Goal: Information Seeking & Learning: Learn about a topic

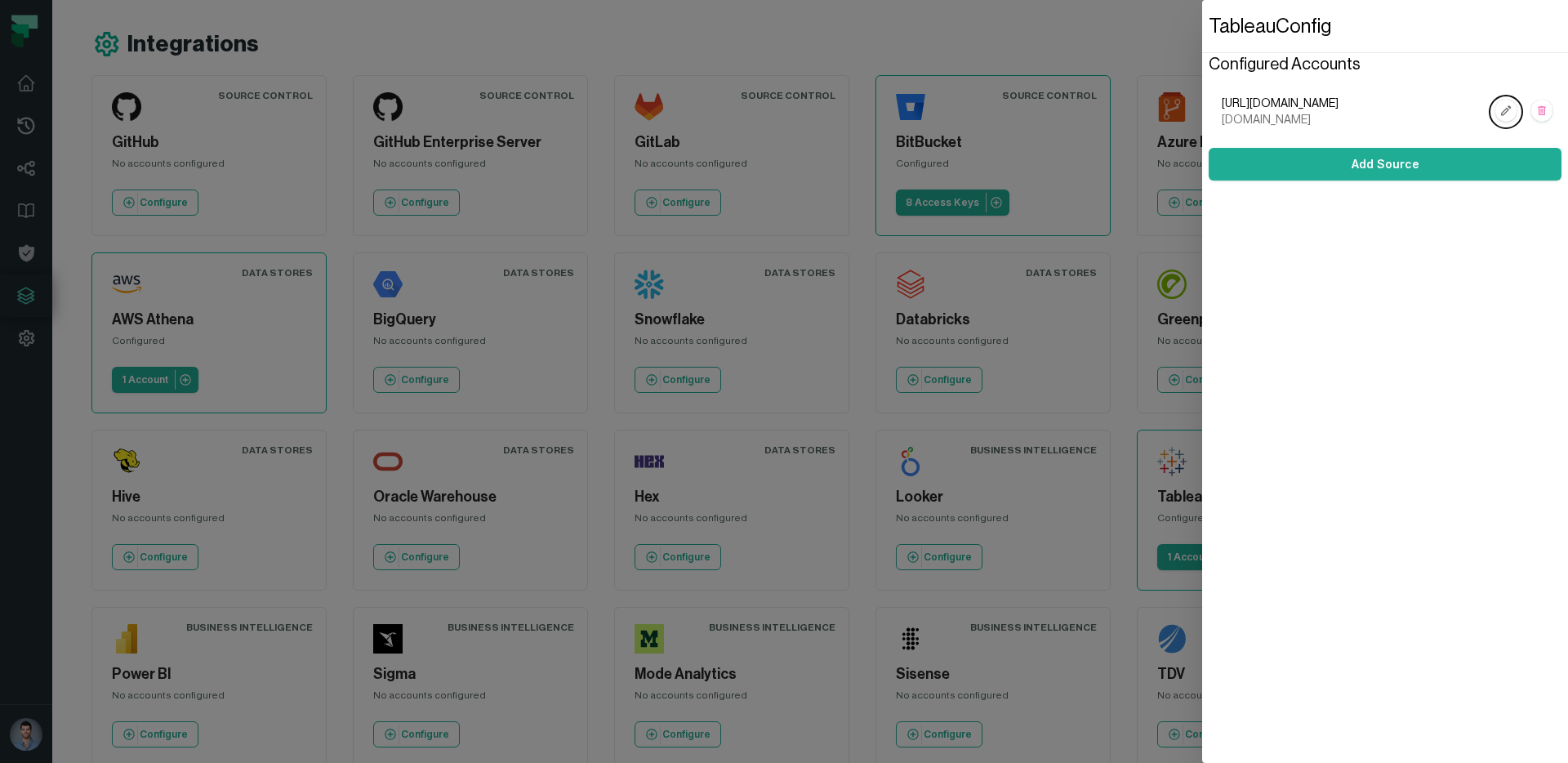
click at [1203, 158] on dialog "Tableau Config Configured Accounts [URL][DOMAIN_NAME] [DOMAIN_NAME] Add Source" at bounding box center [1385, 381] width 366 height 763
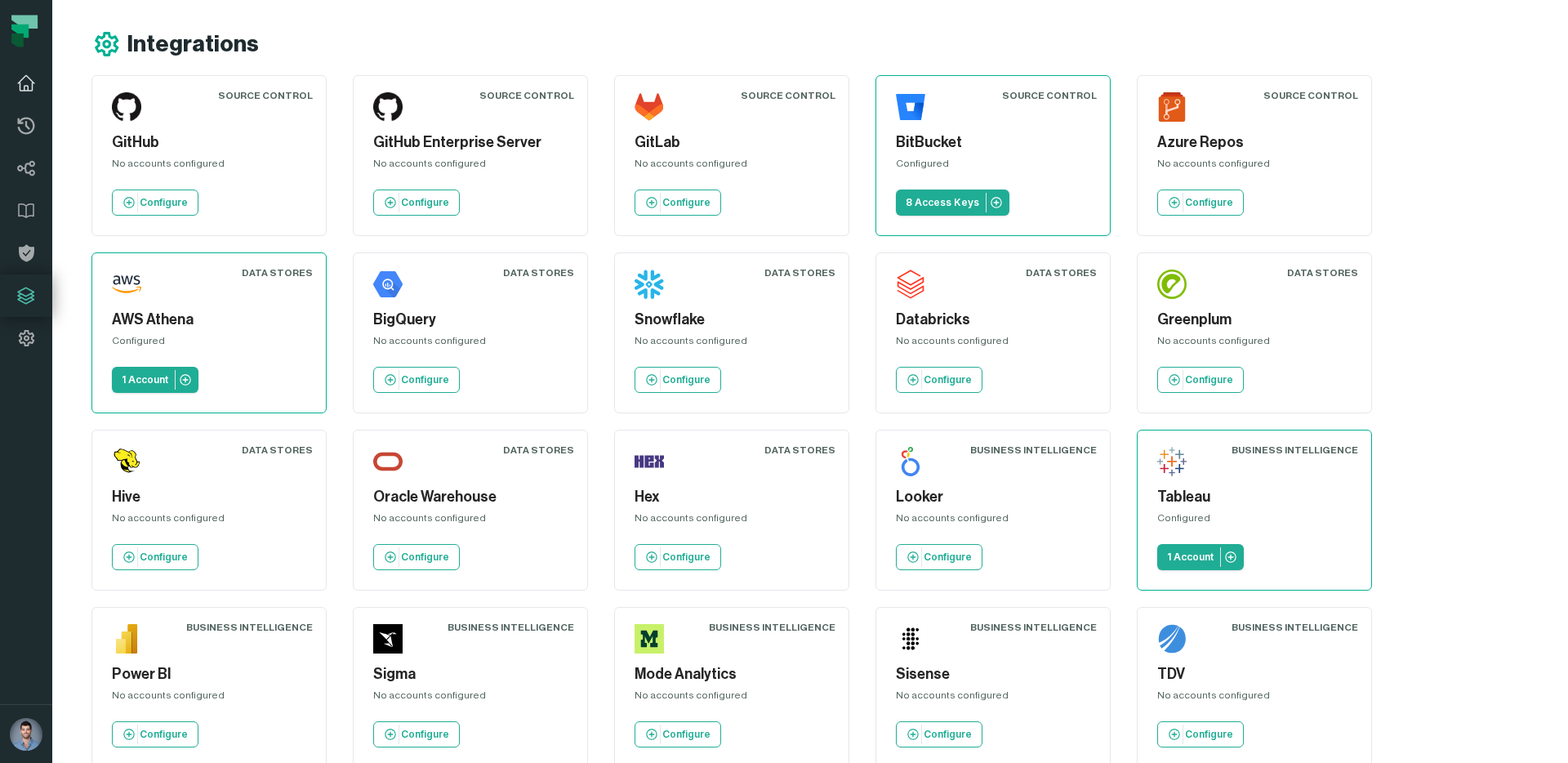
click at [28, 77] on icon at bounding box center [26, 83] width 16 height 15
click at [27, 94] on link "Dashboard" at bounding box center [26, 83] width 53 height 43
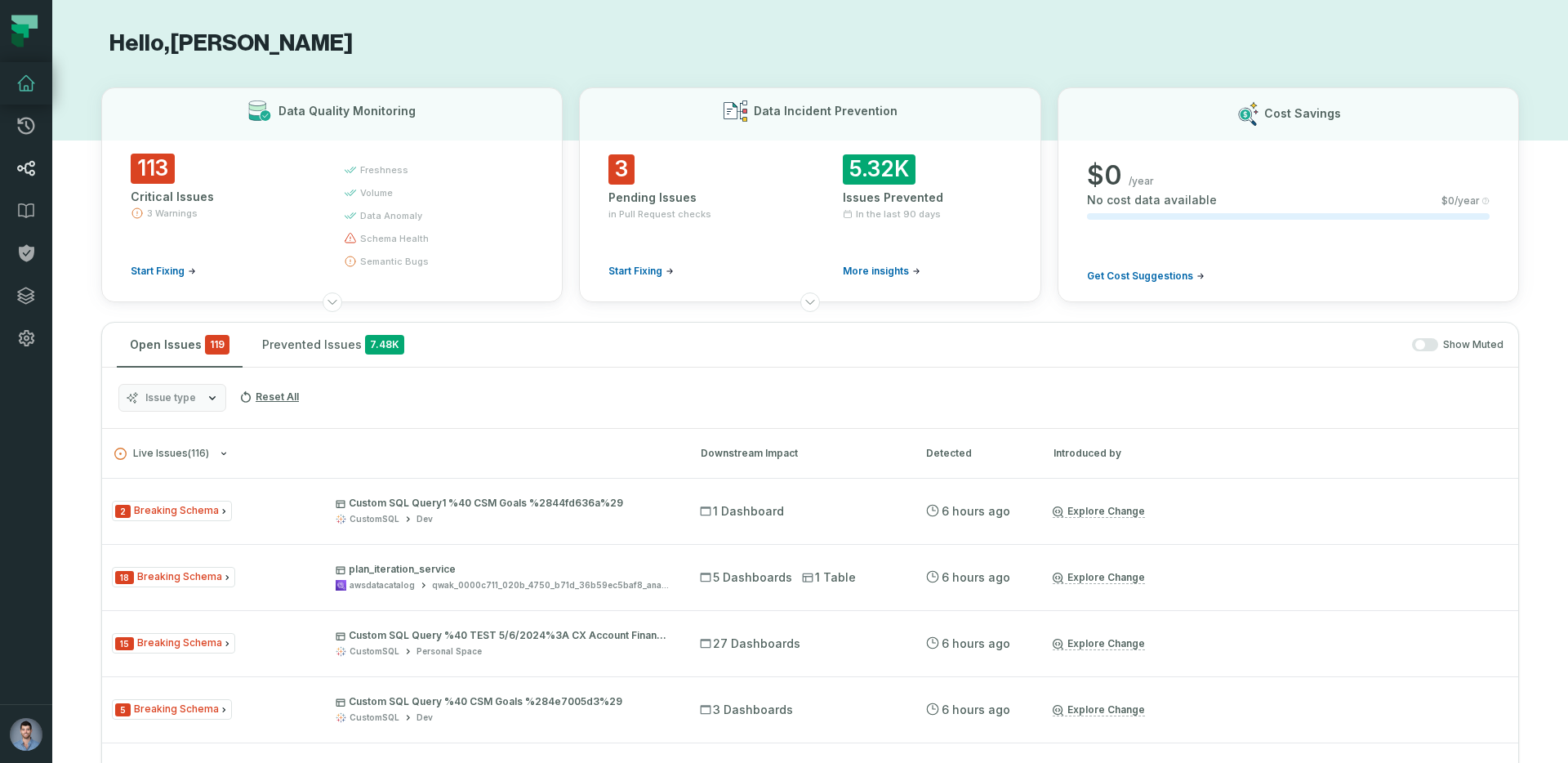
click at [26, 165] on icon at bounding box center [26, 169] width 18 height 16
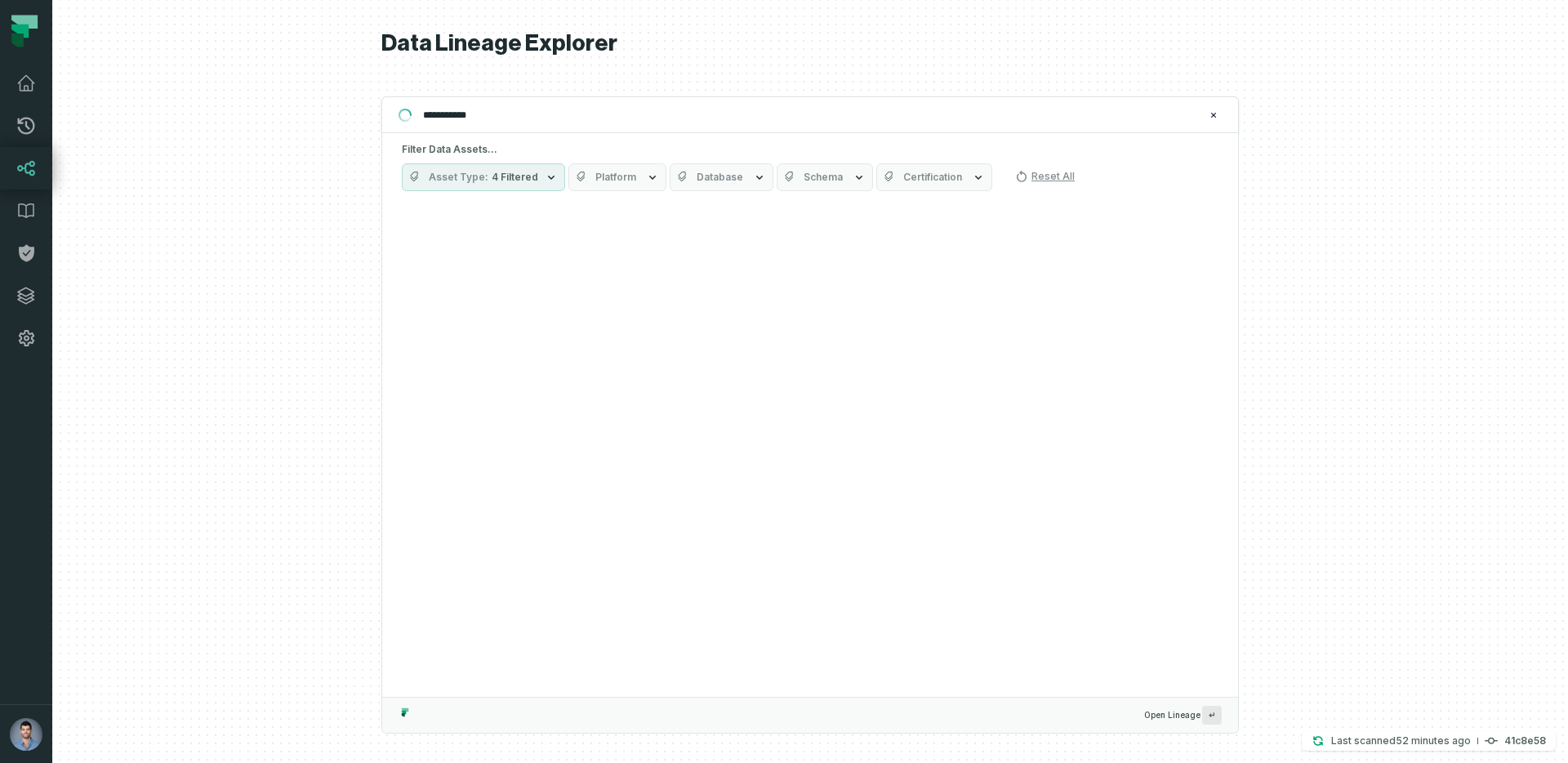
type input "**********"
click at [507, 177] on span "4 Filtered" at bounding box center [515, 178] width 47 height 13
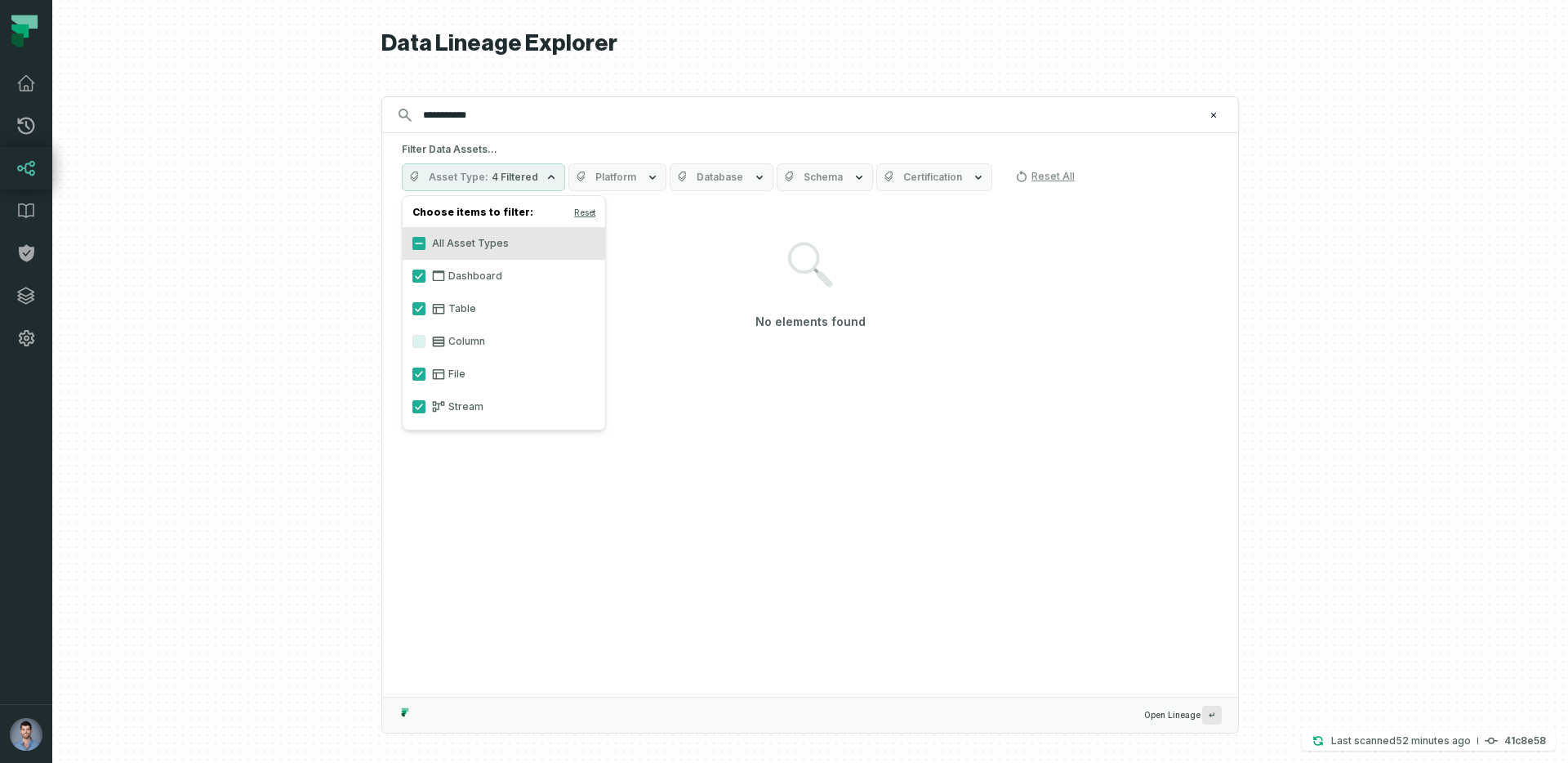
click at [439, 343] on icon at bounding box center [438, 342] width 12 height 11
click at [425, 343] on button "Column" at bounding box center [419, 342] width 13 height 13
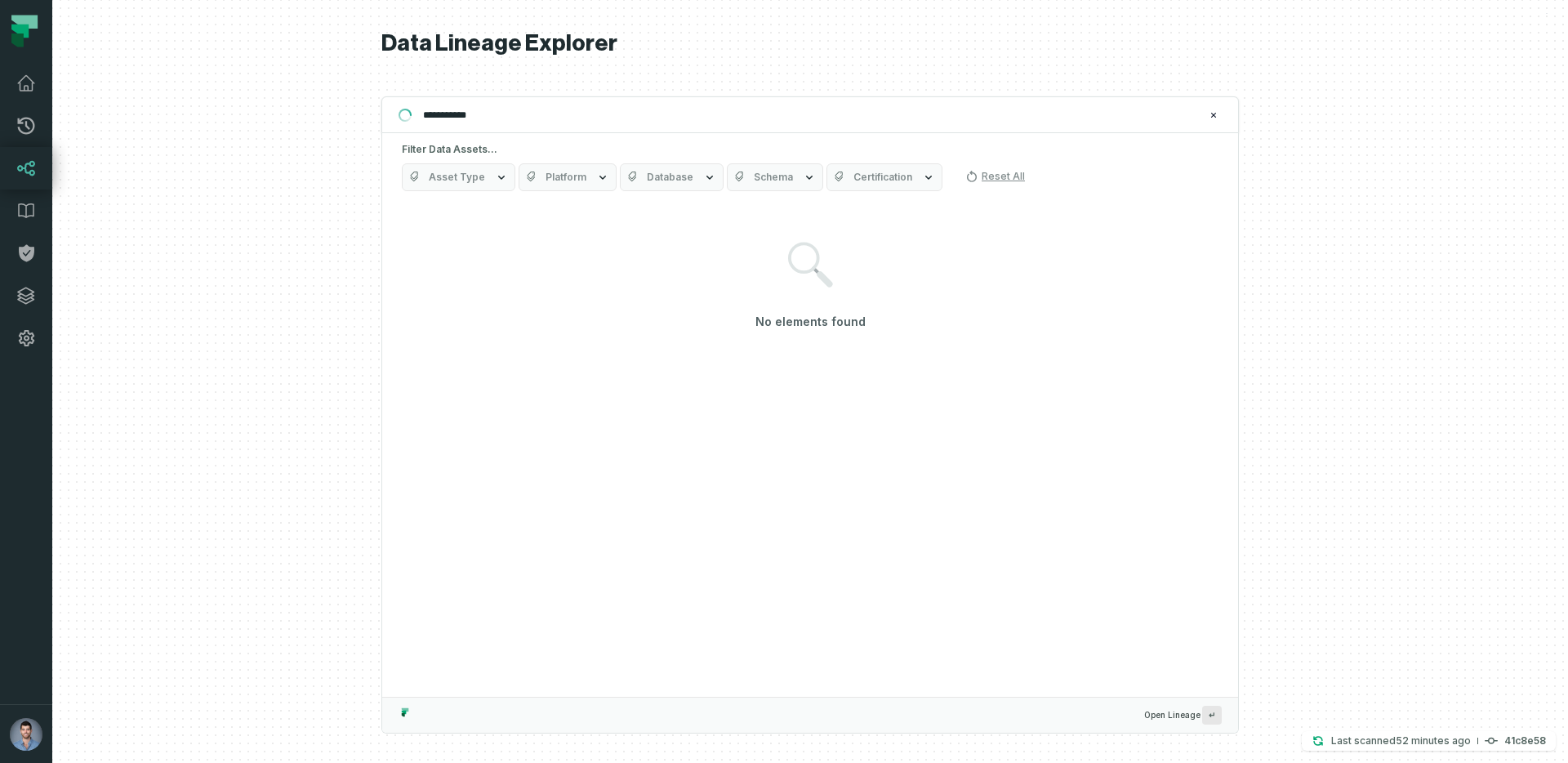
click at [319, 325] on div at bounding box center [810, 381] width 1516 height 763
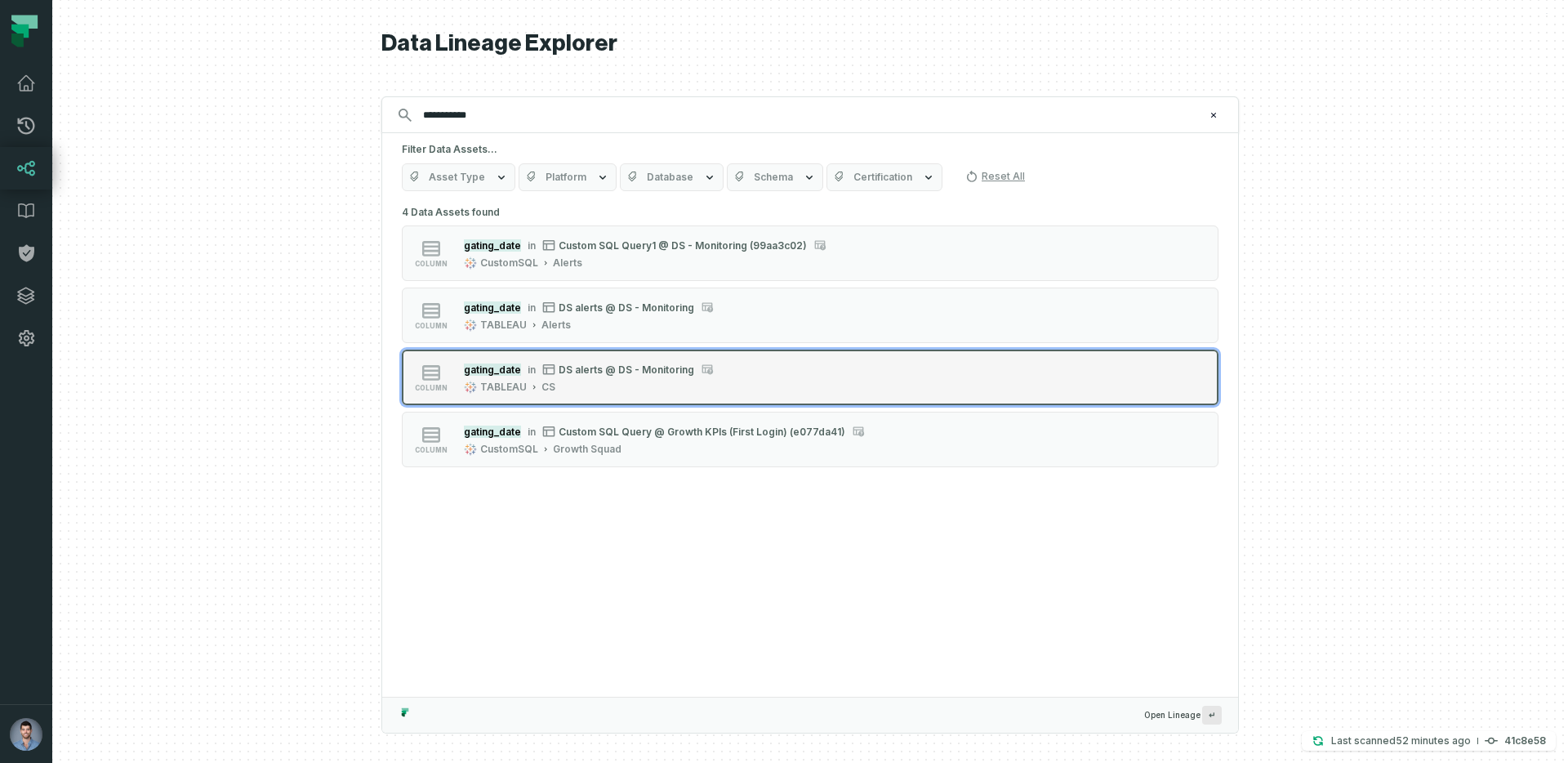
click at [597, 362] on div "gating_date in DS alerts @ DS - Monitoring" at bounding box center [589, 370] width 250 height 16
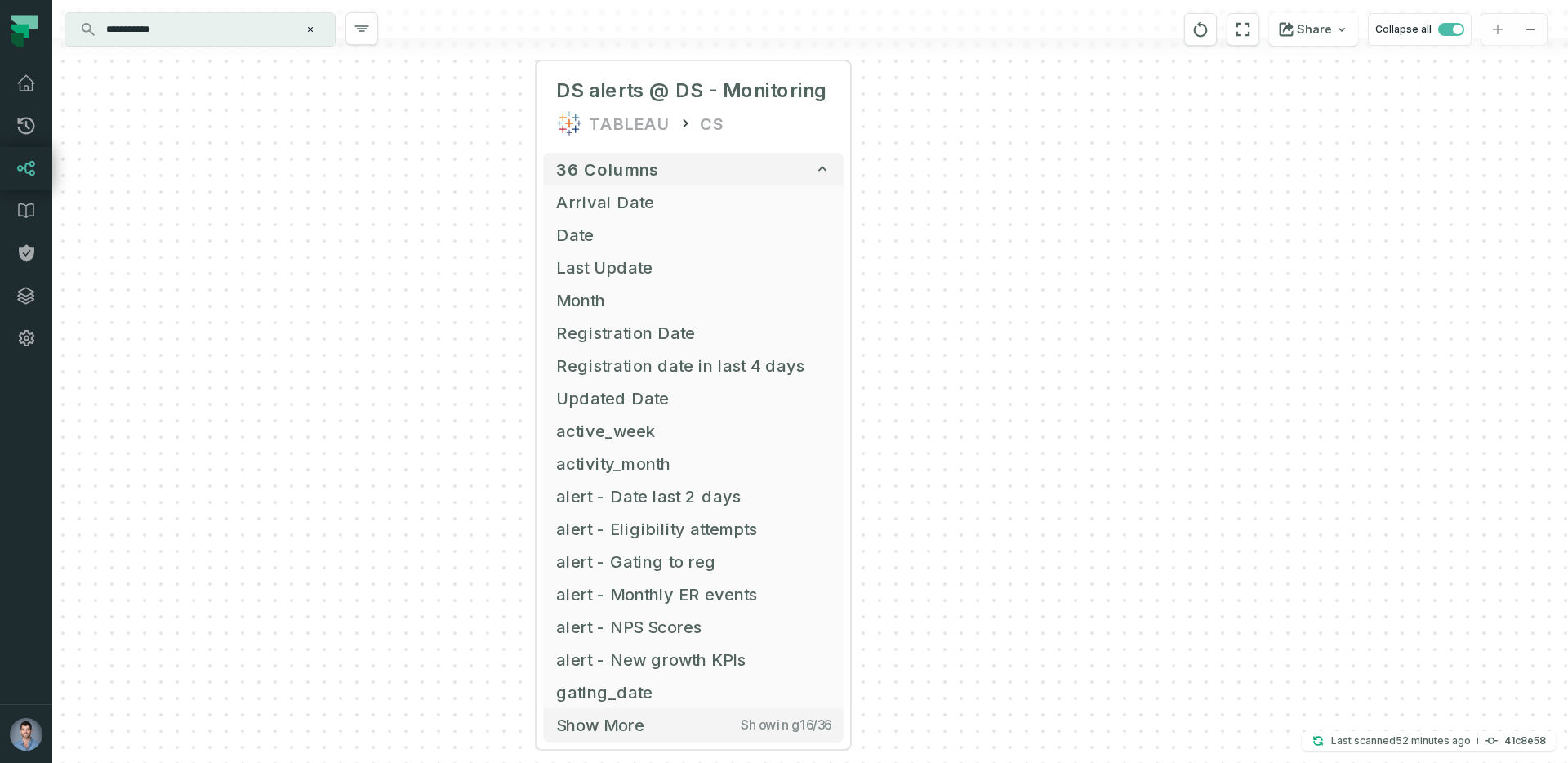
drag, startPoint x: 578, startPoint y: 454, endPoint x: 463, endPoint y: 201, distance: 277.9
click at [463, 201] on div "+ DS alerts @ DS - Monitoring TABLEAU CS 36 columns Arrival Date + Date + Last …" at bounding box center [810, 381] width 1516 height 763
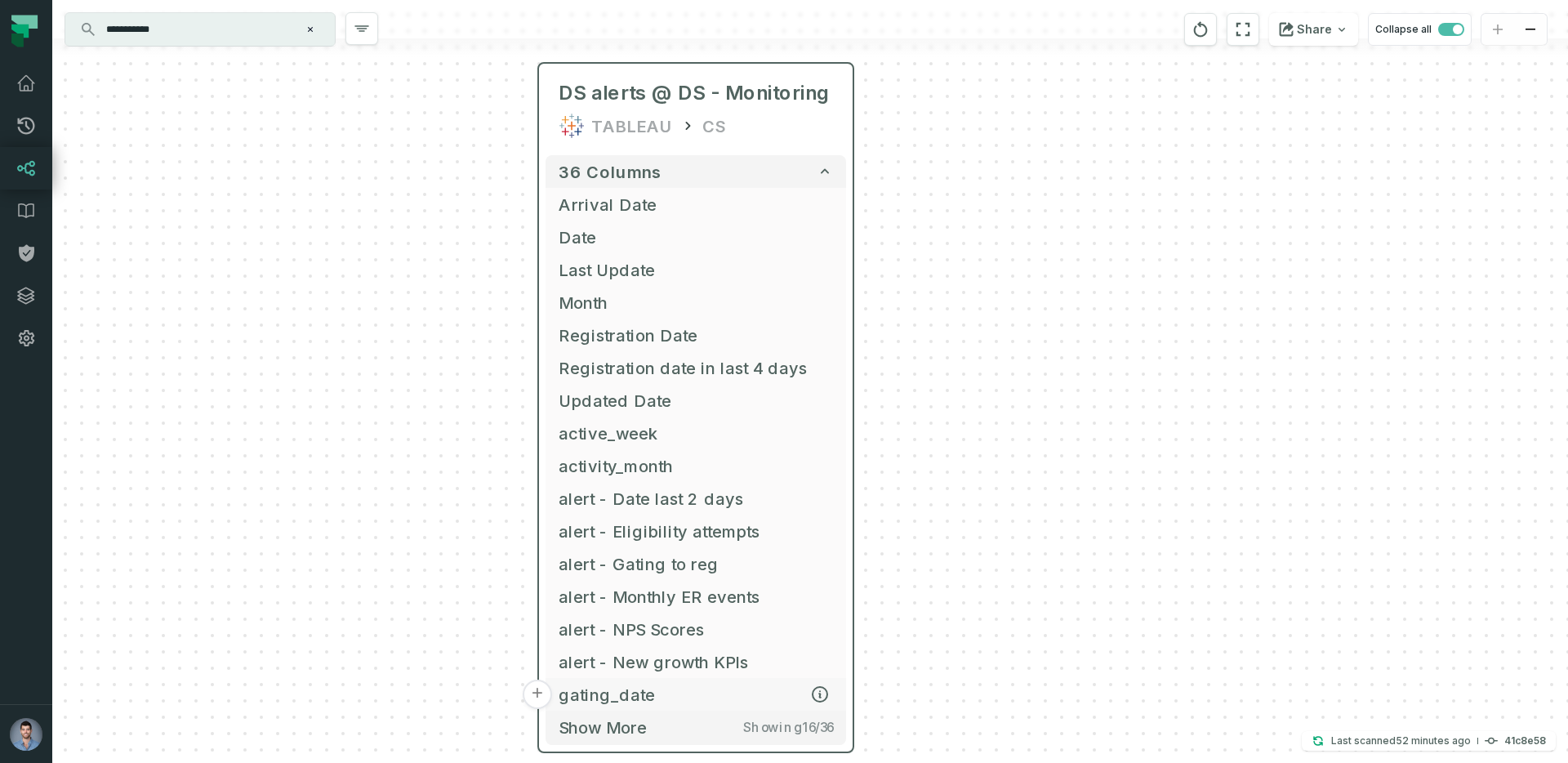
click at [617, 698] on span "gating_date" at bounding box center [696, 695] width 275 height 25
click at [540, 693] on button "+" at bounding box center [537, 695] width 30 height 30
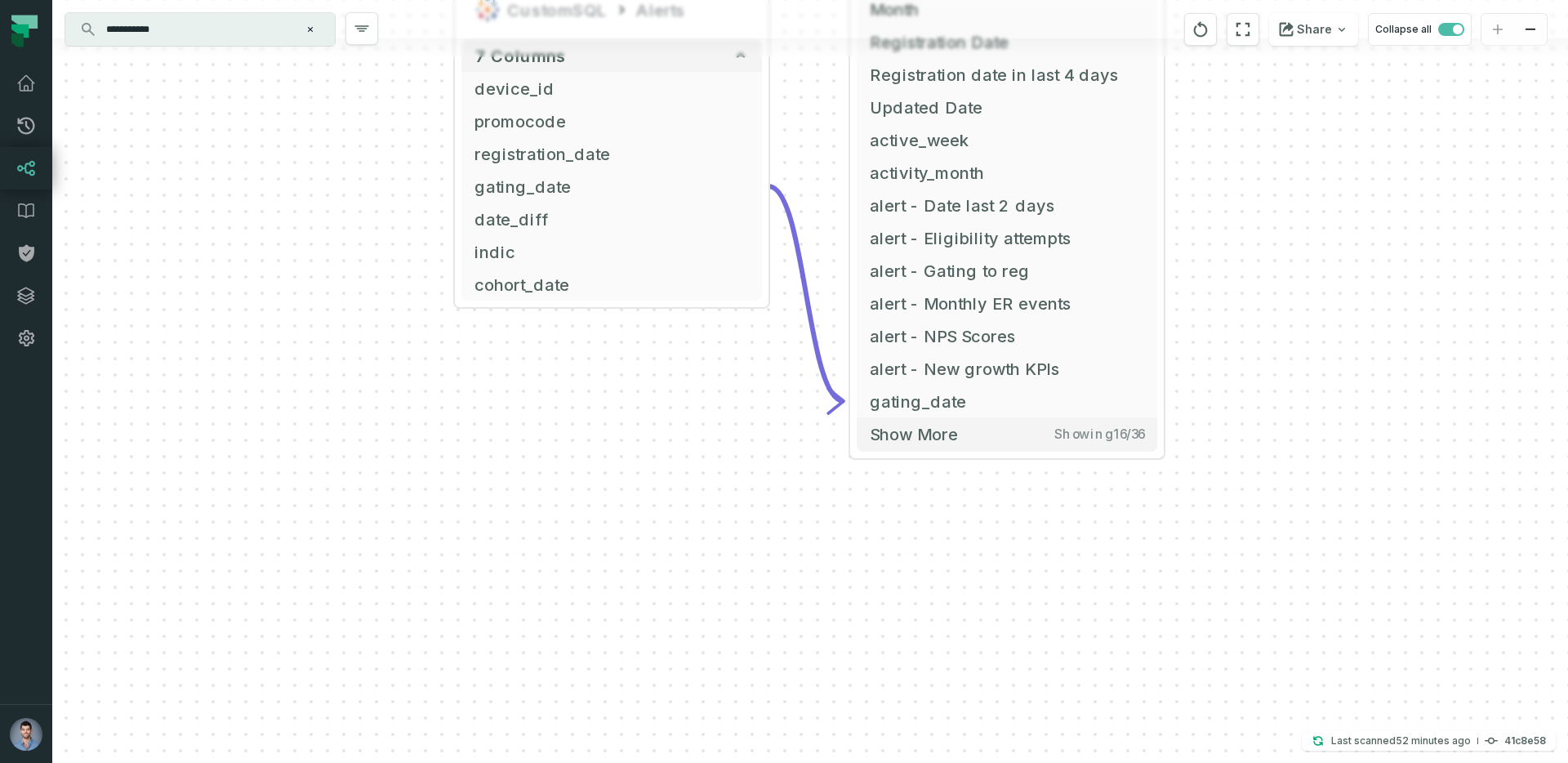
drag, startPoint x: 534, startPoint y: 667, endPoint x: 336, endPoint y: 253, distance: 458.9
click at [336, 253] on div "+ Custom SQL Query1 @ DS - Monitoring (99aa3c02) CustomSQL Alerts + 7 columns +…" at bounding box center [810, 381] width 1516 height 763
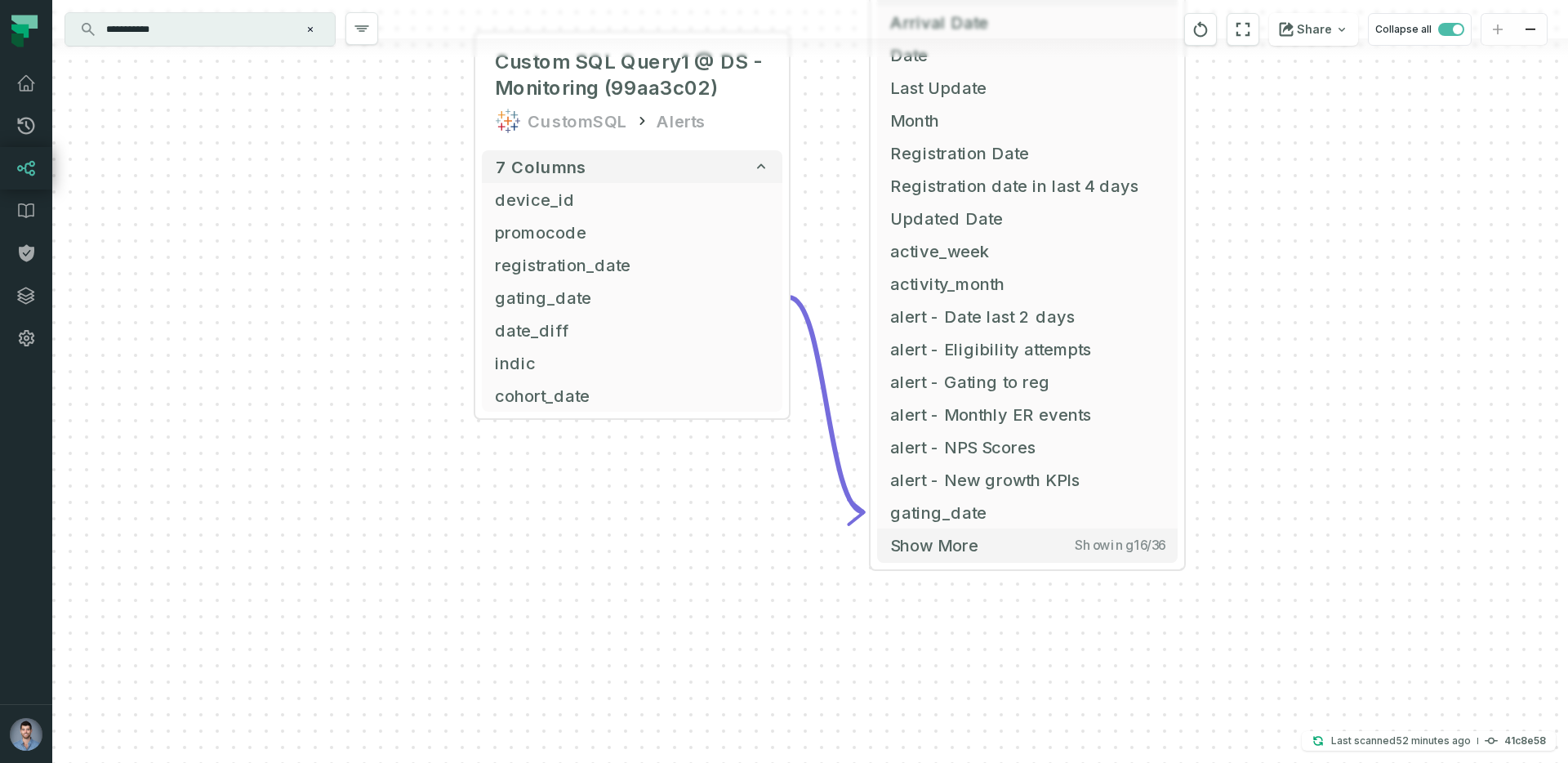
drag, startPoint x: 232, startPoint y: 214, endPoint x: 257, endPoint y: 329, distance: 117.7
click at [255, 330] on div "+ Custom SQL Query1 @ DS - Monitoring (99aa3c02) CustomSQL Alerts + 7 columns +…" at bounding box center [810, 381] width 1516 height 763
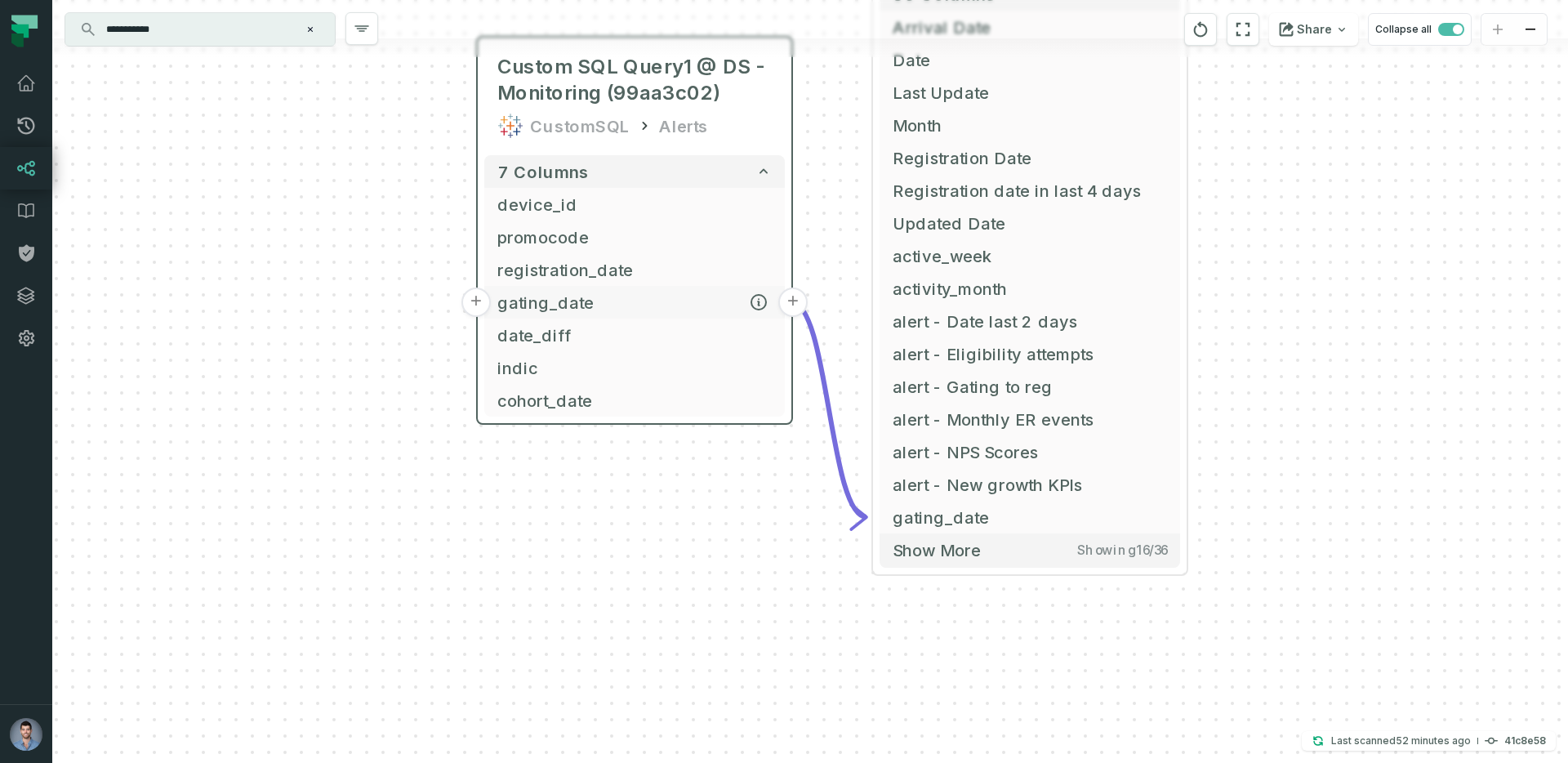
click at [474, 304] on button "+" at bounding box center [476, 303] width 30 height 30
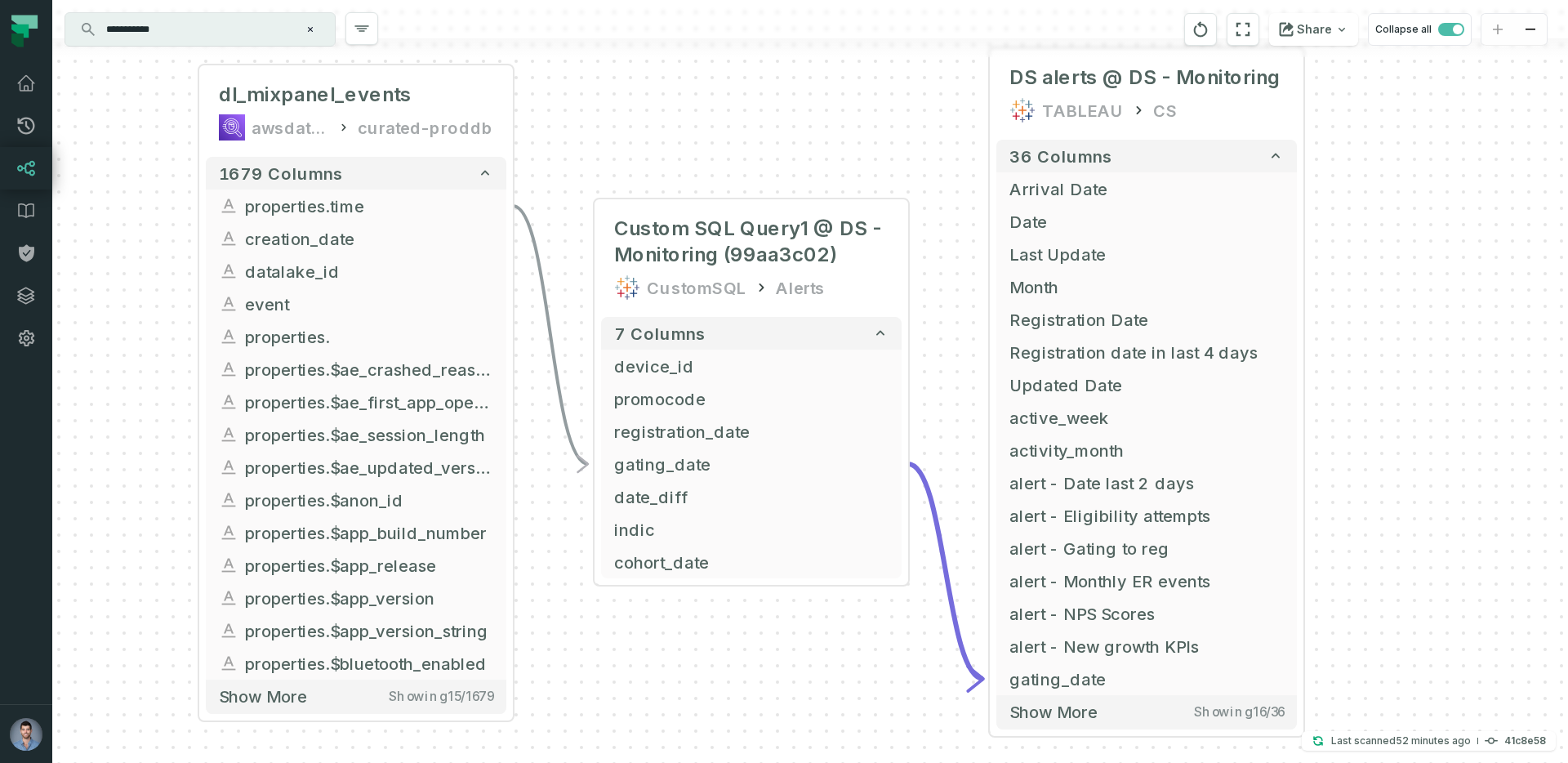
drag, startPoint x: 566, startPoint y: 620, endPoint x: 105, endPoint y: 347, distance: 535.8
click at [105, 347] on div "+ dl_mixpanel_events awsdatacatalog curated-proddb + 1679 columns + properties.…" at bounding box center [810, 381] width 1516 height 763
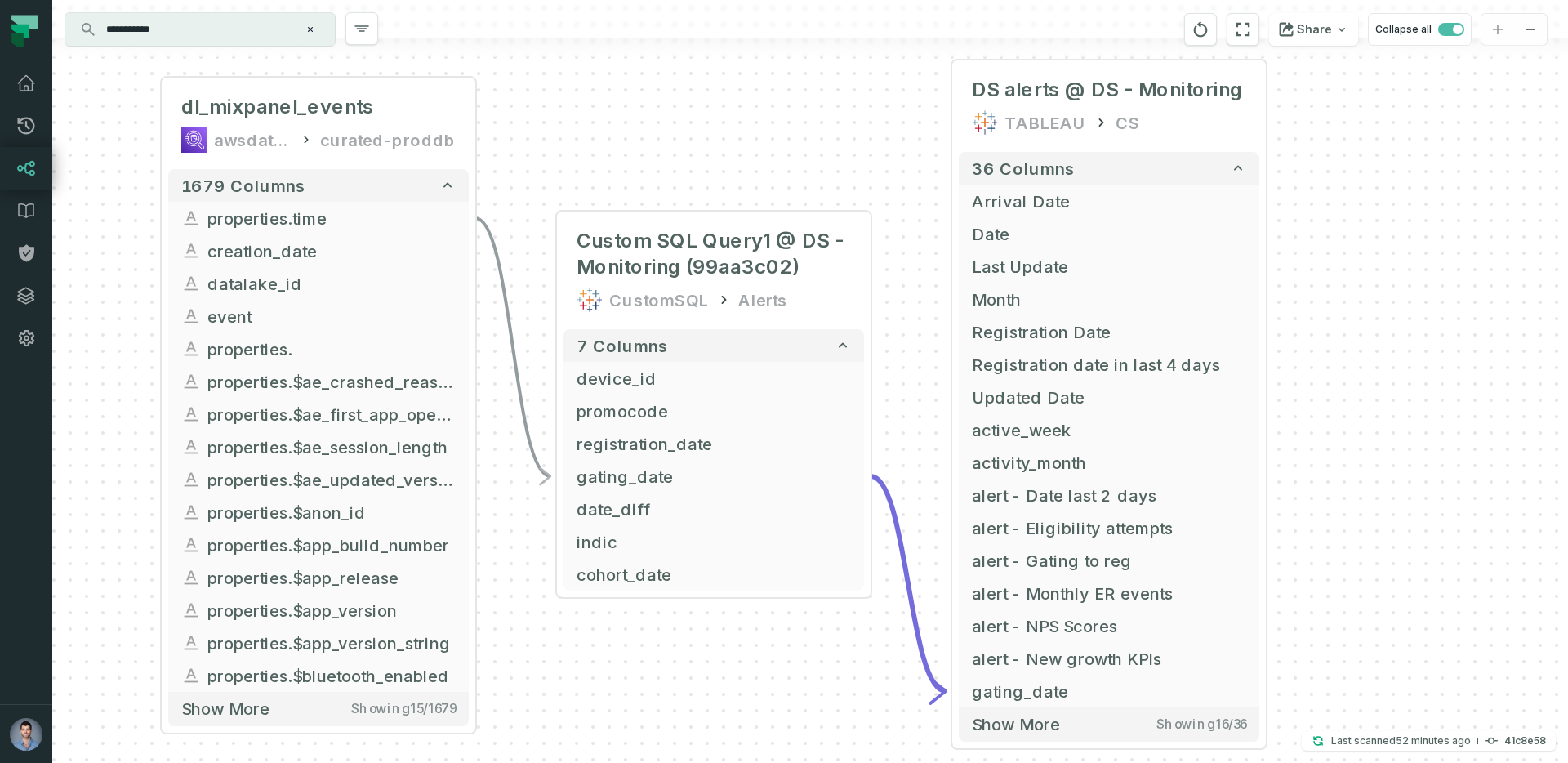
drag, startPoint x: 125, startPoint y: 330, endPoint x: 96, endPoint y: 345, distance: 32.6
click at [96, 345] on div "+ dl_mixpanel_events awsdatacatalog curated-proddb + 1679 columns + properties.…" at bounding box center [810, 381] width 1516 height 763
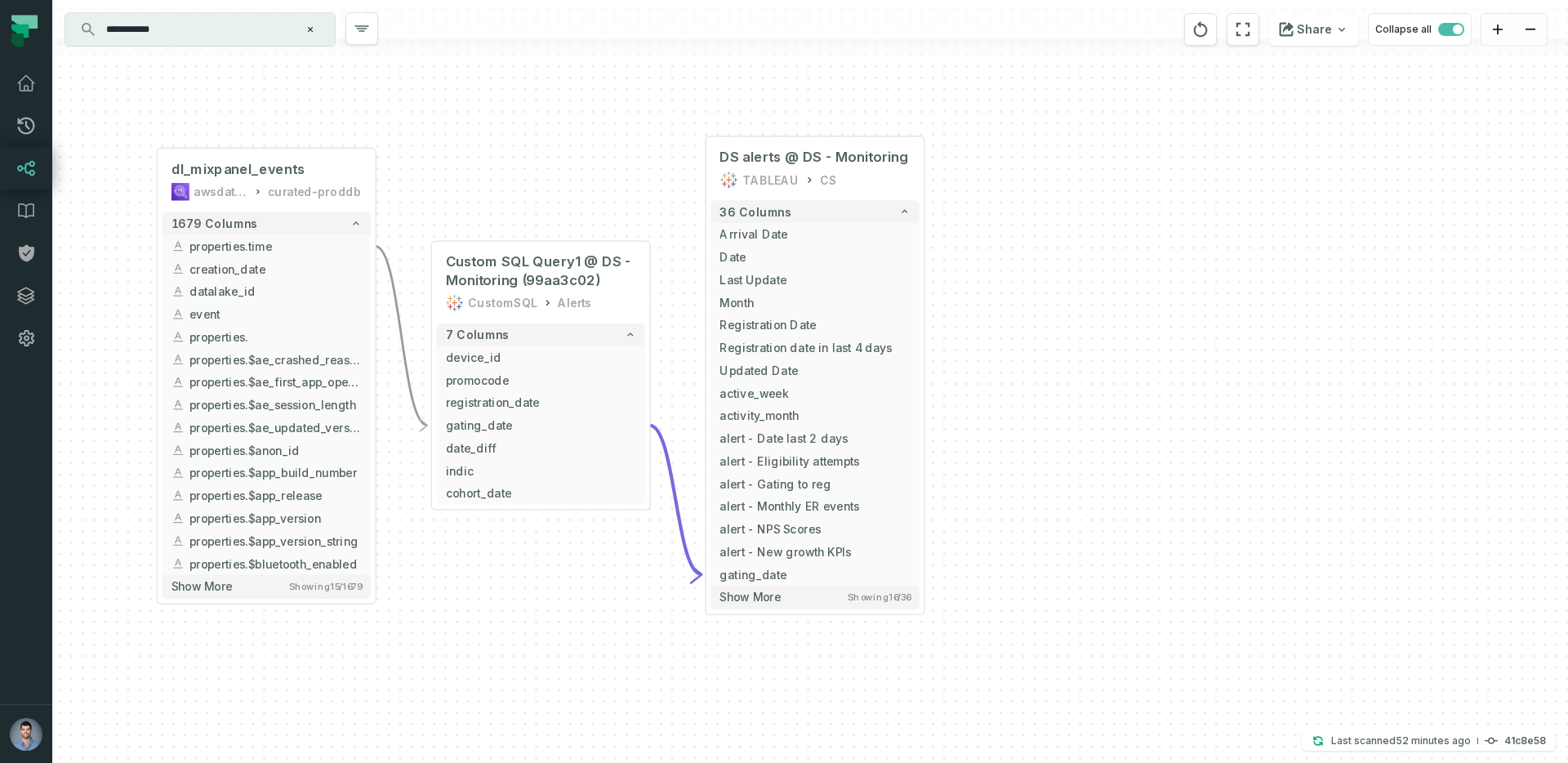
click at [545, 155] on div "+ dl_mixpanel_events awsdatacatalog curated-proddb + 1679 columns + properties.…" at bounding box center [810, 381] width 1516 height 763
click at [791, 602] on button "Show more Showing 16 / 36" at bounding box center [814, 598] width 208 height 23
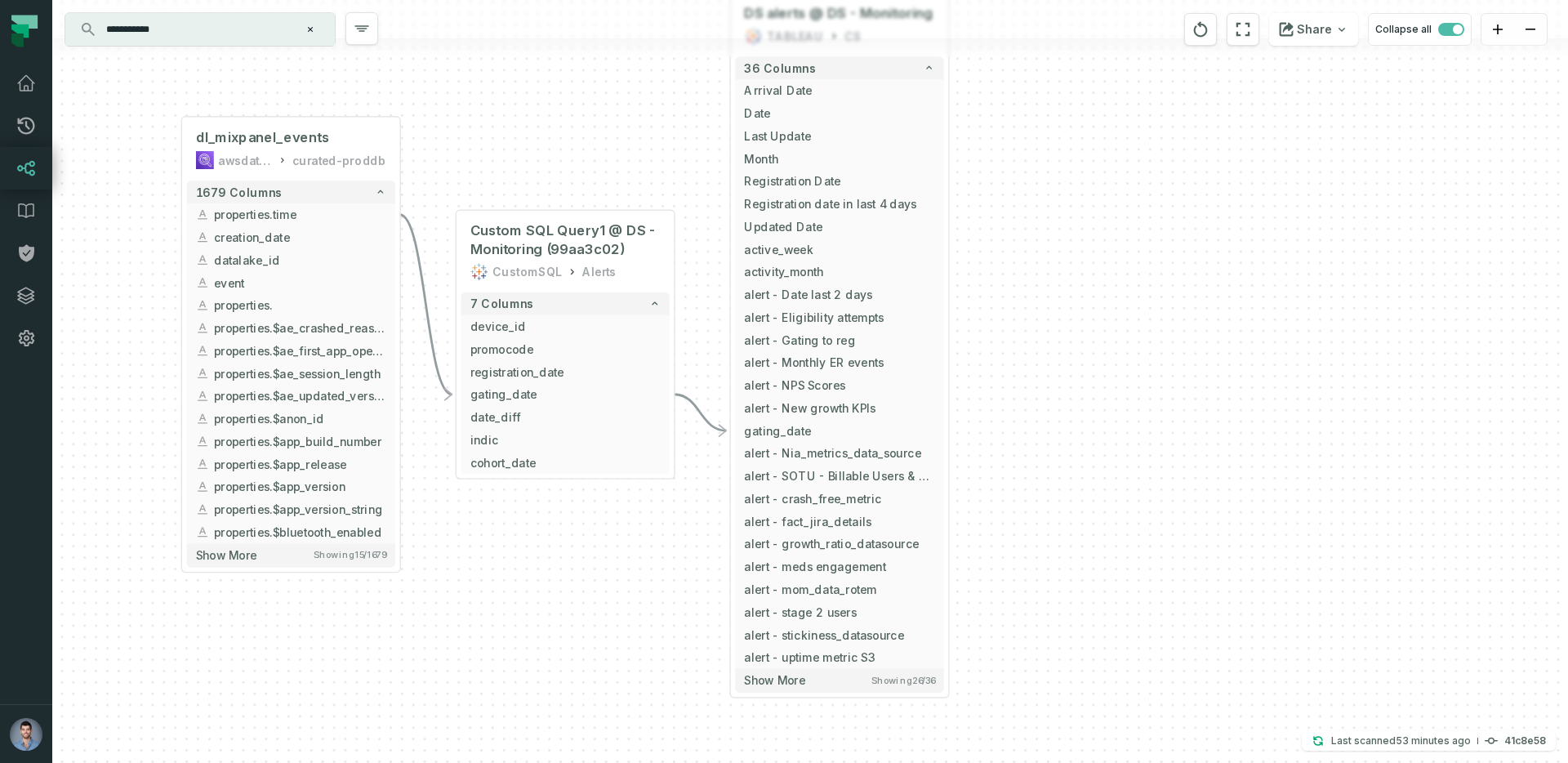
drag, startPoint x: 1015, startPoint y: 655, endPoint x: 1040, endPoint y: 512, distance: 145.2
click at [1040, 512] on div "+ dl_mixpanel_events awsdatacatalog curated-proddb + 1679 columns + properties.…" at bounding box center [810, 381] width 1516 height 763
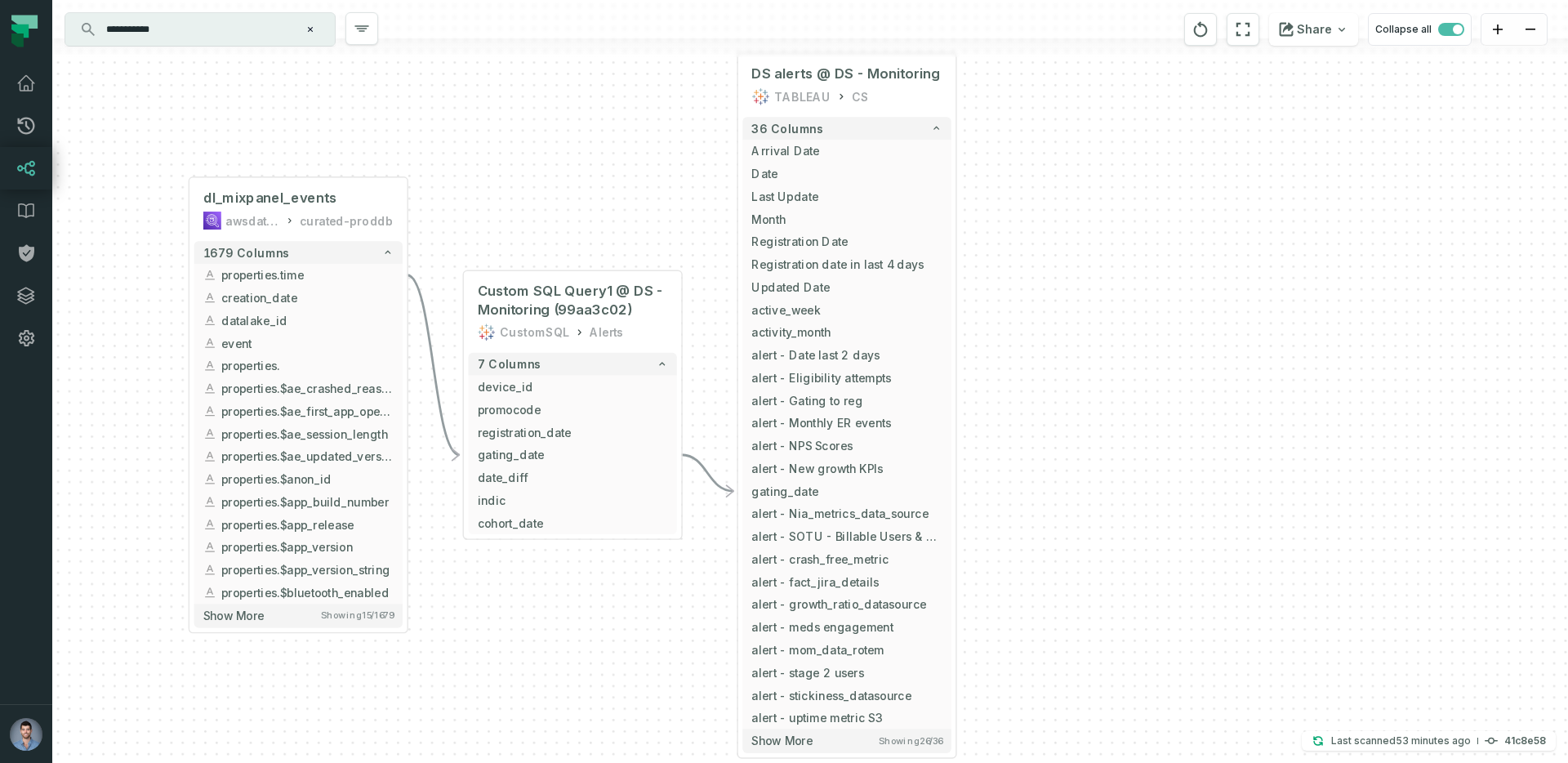
drag, startPoint x: 1002, startPoint y: 390, endPoint x: 1009, endPoint y: 450, distance: 60.4
click at [1009, 450] on div "+ dl_mixpanel_events awsdatacatalog curated-proddb + 1679 columns + properties.…" at bounding box center [810, 381] width 1516 height 763
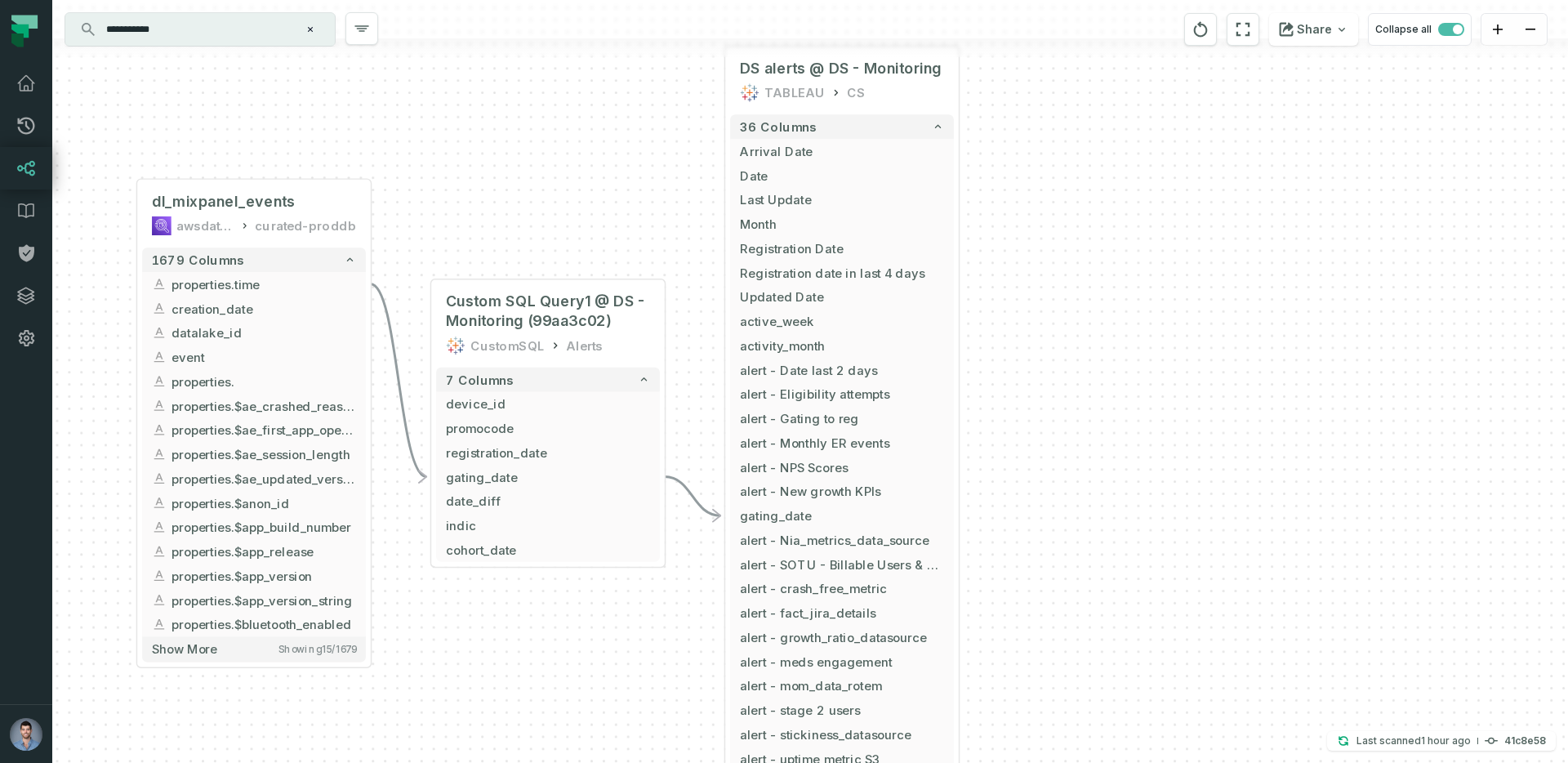
drag, startPoint x: 528, startPoint y: 268, endPoint x: 474, endPoint y: 202, distance: 85.3
click at [474, 202] on div "+ dl_mixpanel_events awsdatacatalog curated-proddb + 1679 columns + properties.…" at bounding box center [810, 381] width 1516 height 763
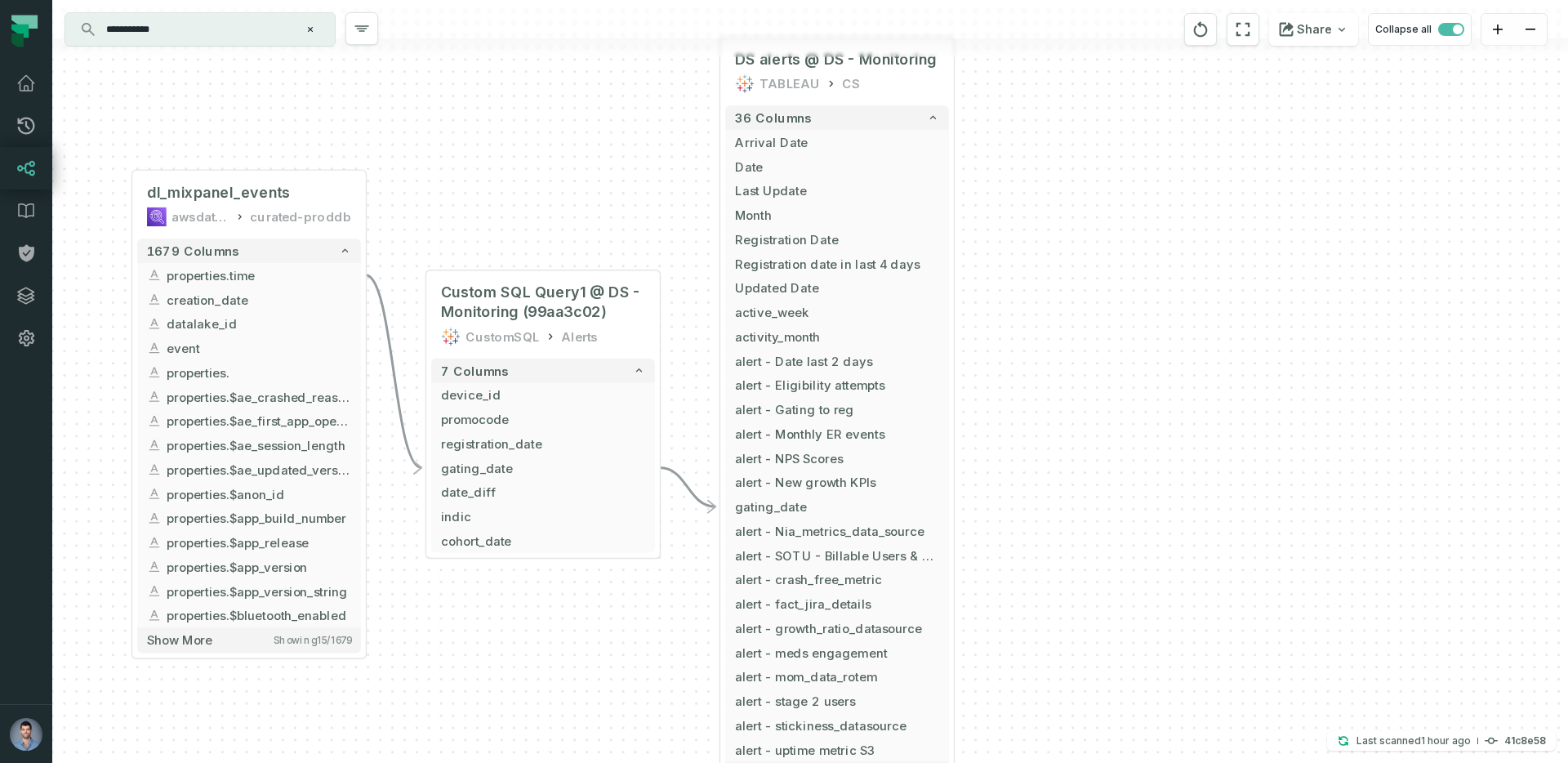
click at [461, 157] on div "+ dl_mixpanel_events awsdatacatalog curated-proddb + 1679 columns + properties.…" at bounding box center [810, 381] width 1516 height 763
click at [295, 195] on div "dl_mixpanel_events" at bounding box center [249, 193] width 204 height 20
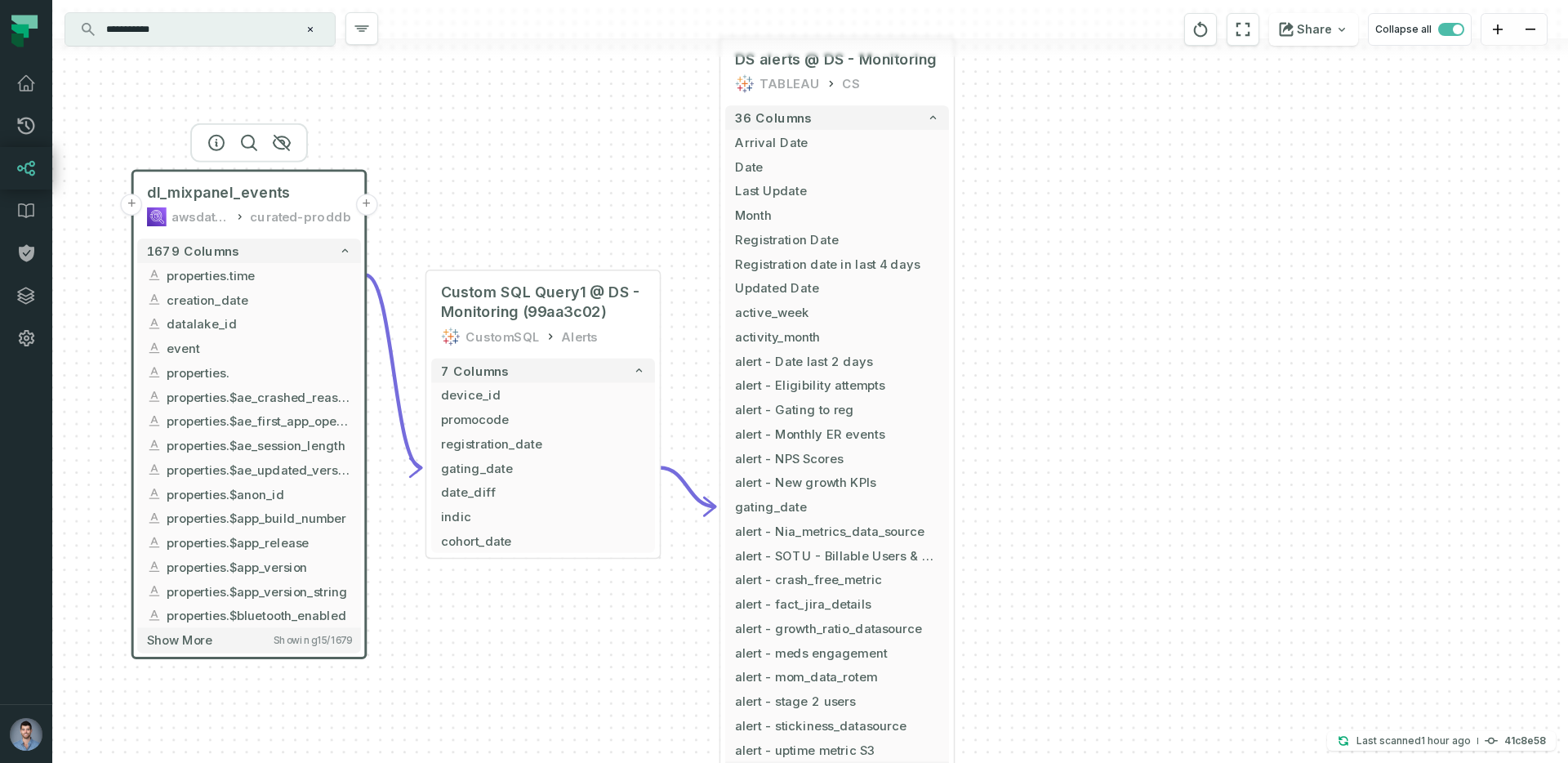
click at [366, 210] on button "+" at bounding box center [366, 204] width 22 height 22
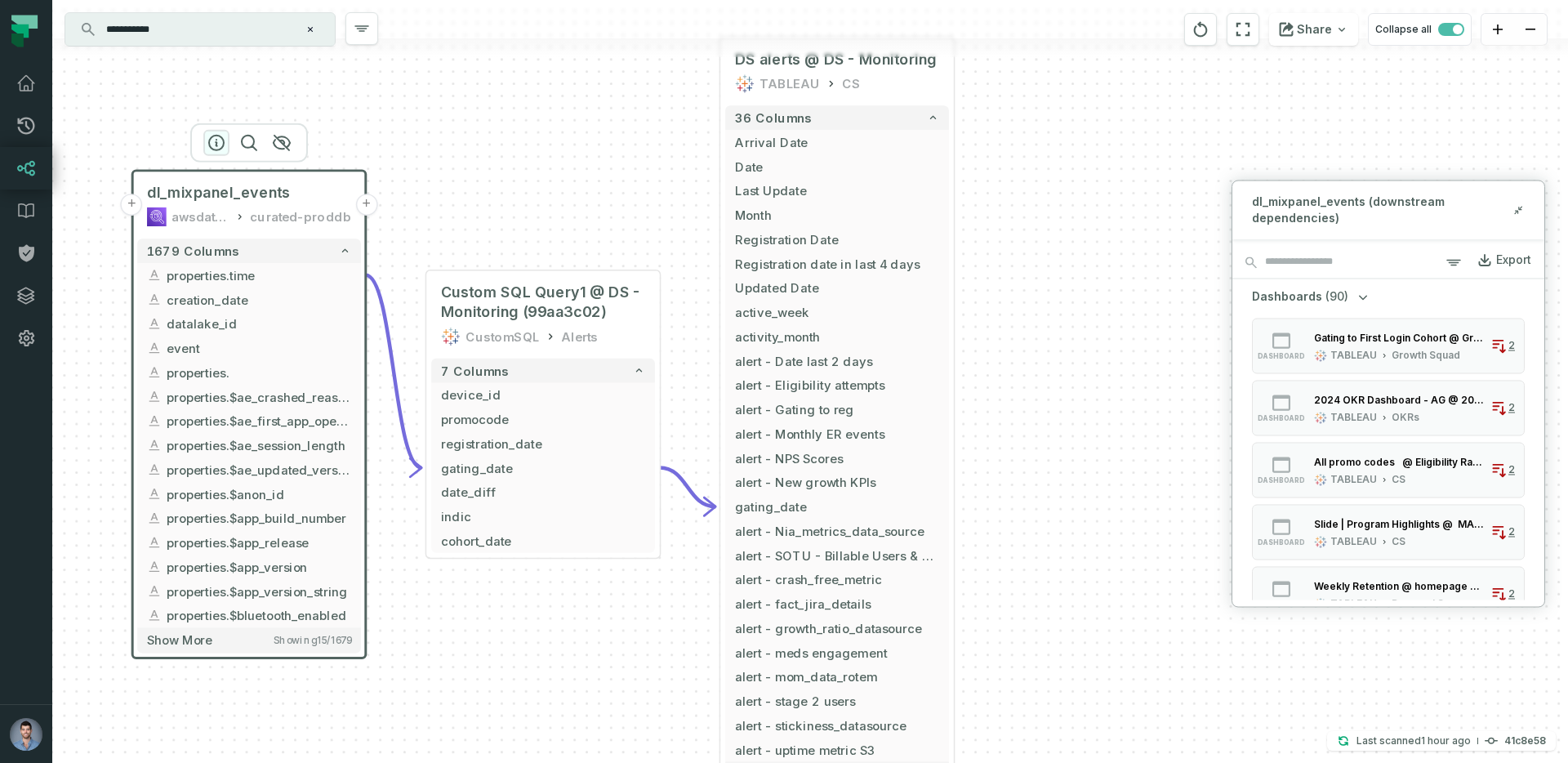
click at [213, 146] on icon "button" at bounding box center [216, 143] width 20 height 20
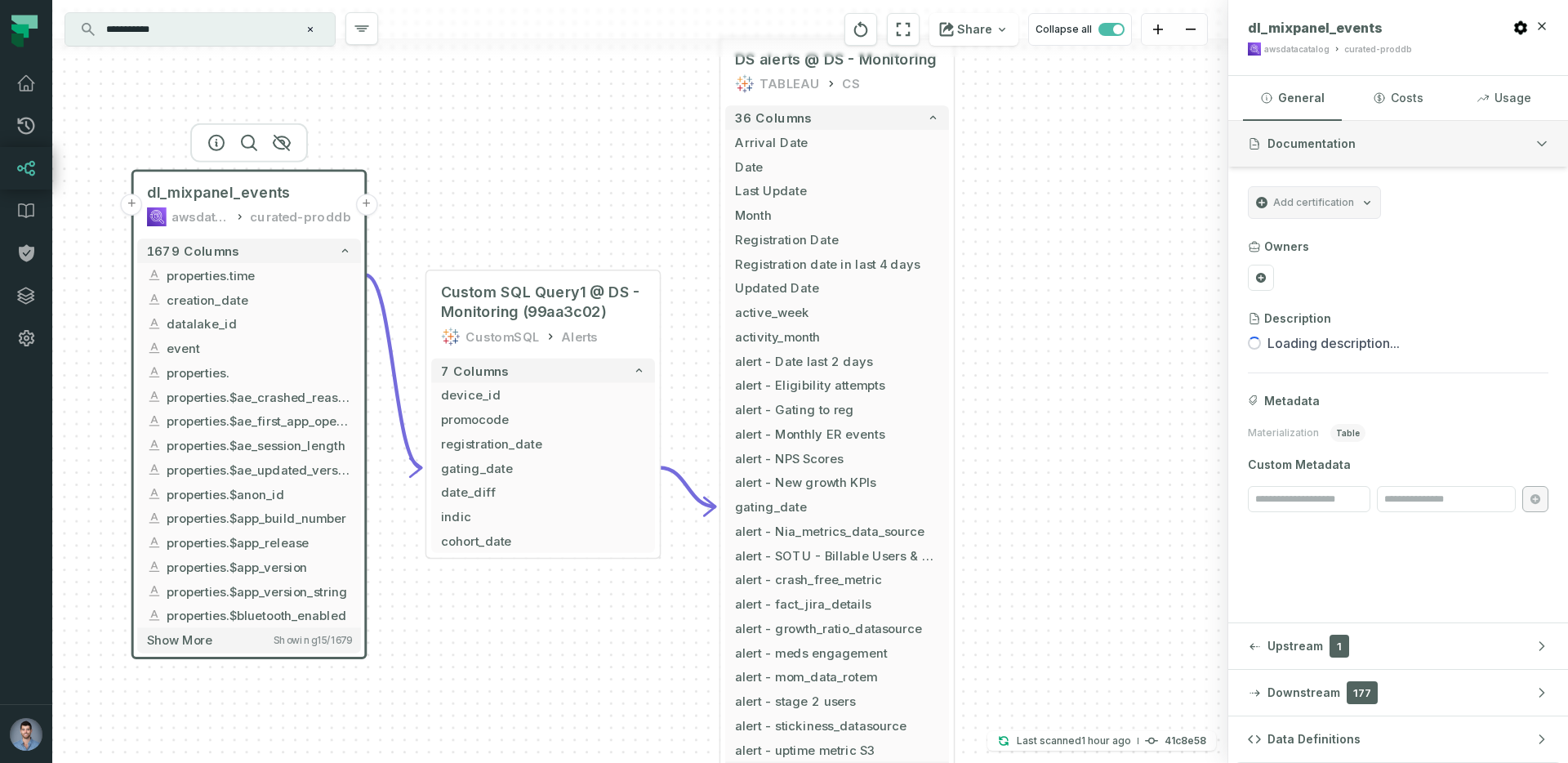
click at [1377, 142] on button "Documentation" at bounding box center [1398, 144] width 340 height 46
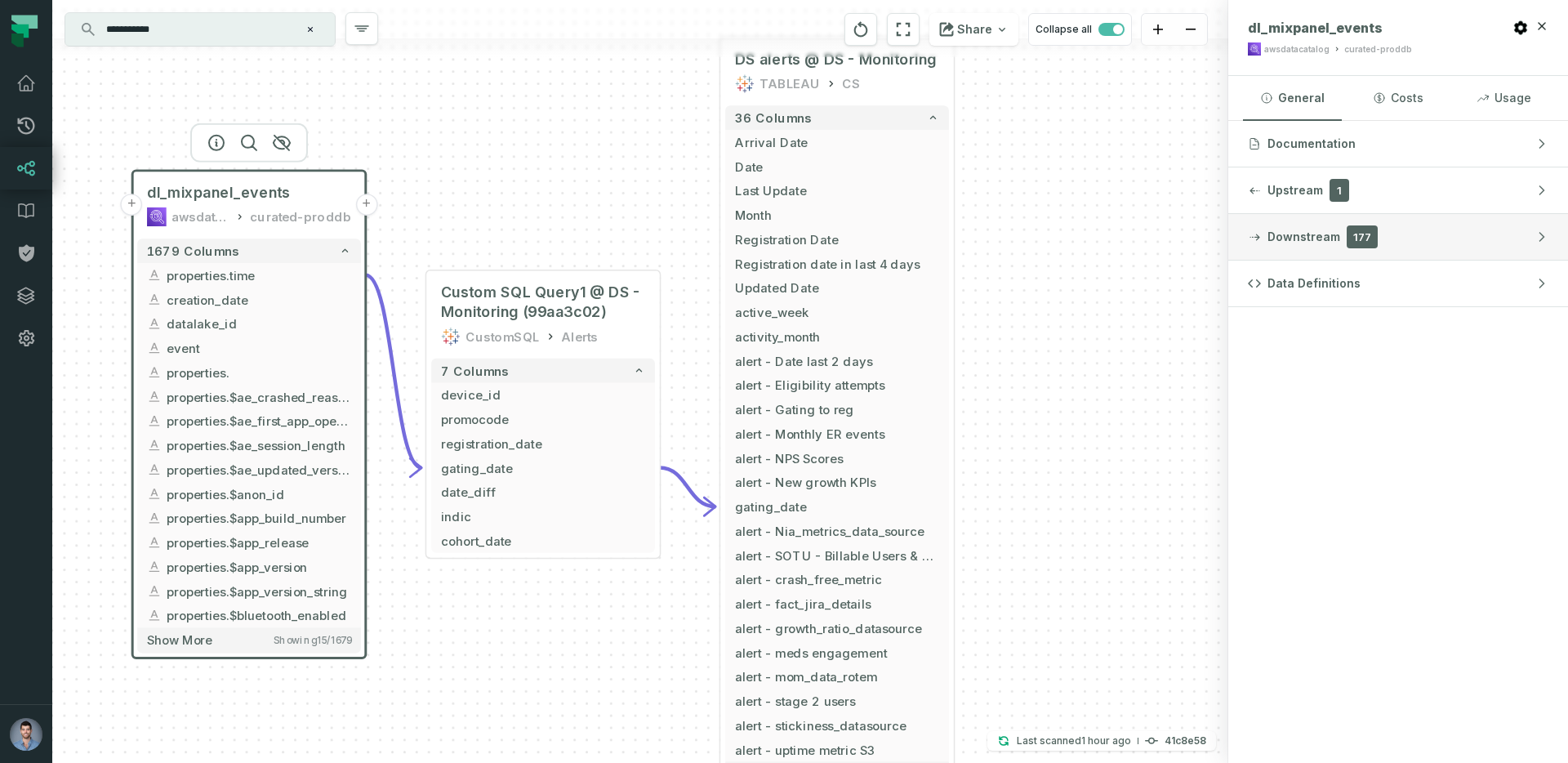
click at [1364, 239] on span "177" at bounding box center [1362, 237] width 31 height 23
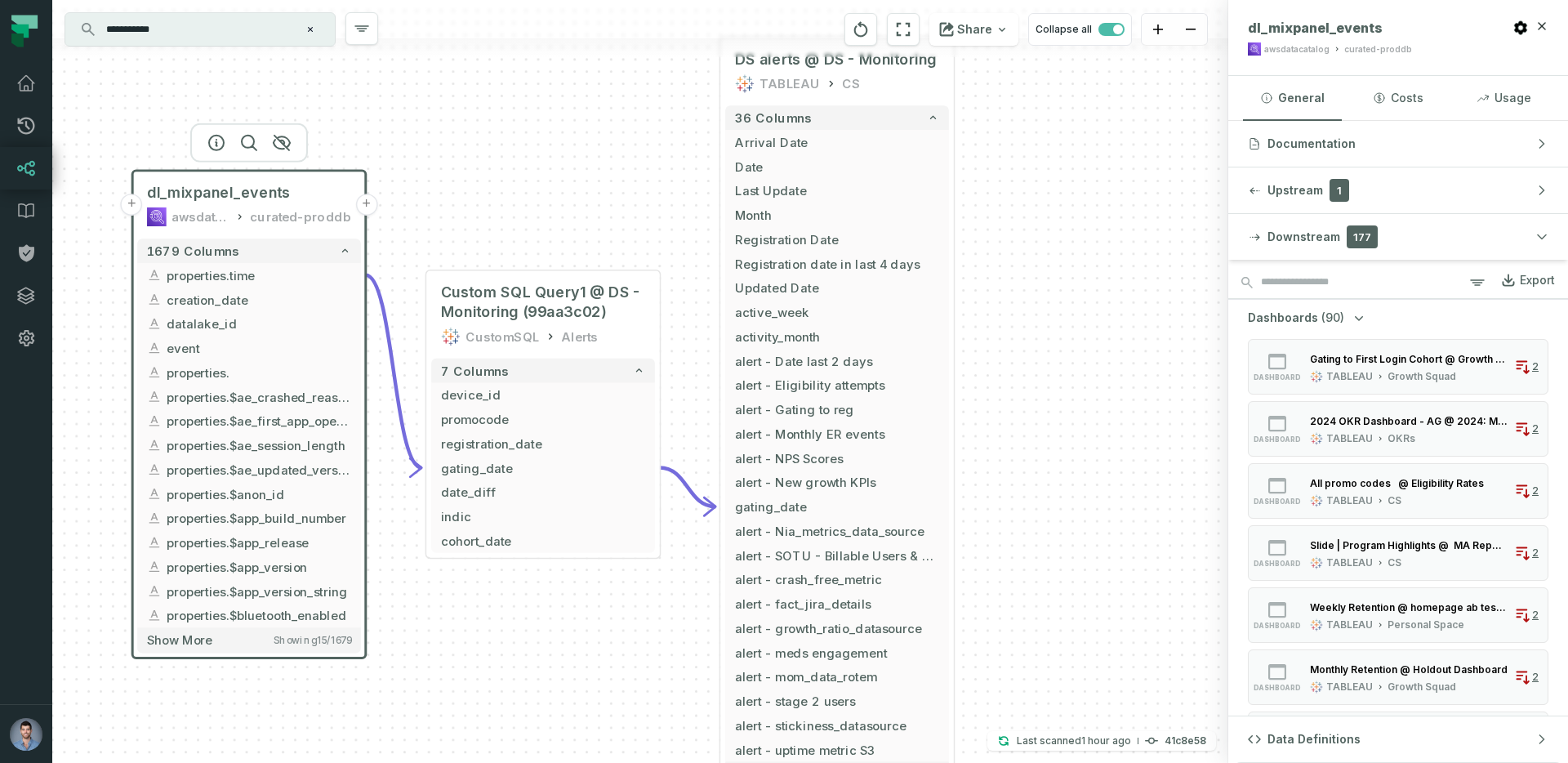
click at [541, 183] on div "+ dl_mixpanel_events awsdatacatalog curated-proddb + 1679 columns + properties.…" at bounding box center [641, 381] width 1176 height 763
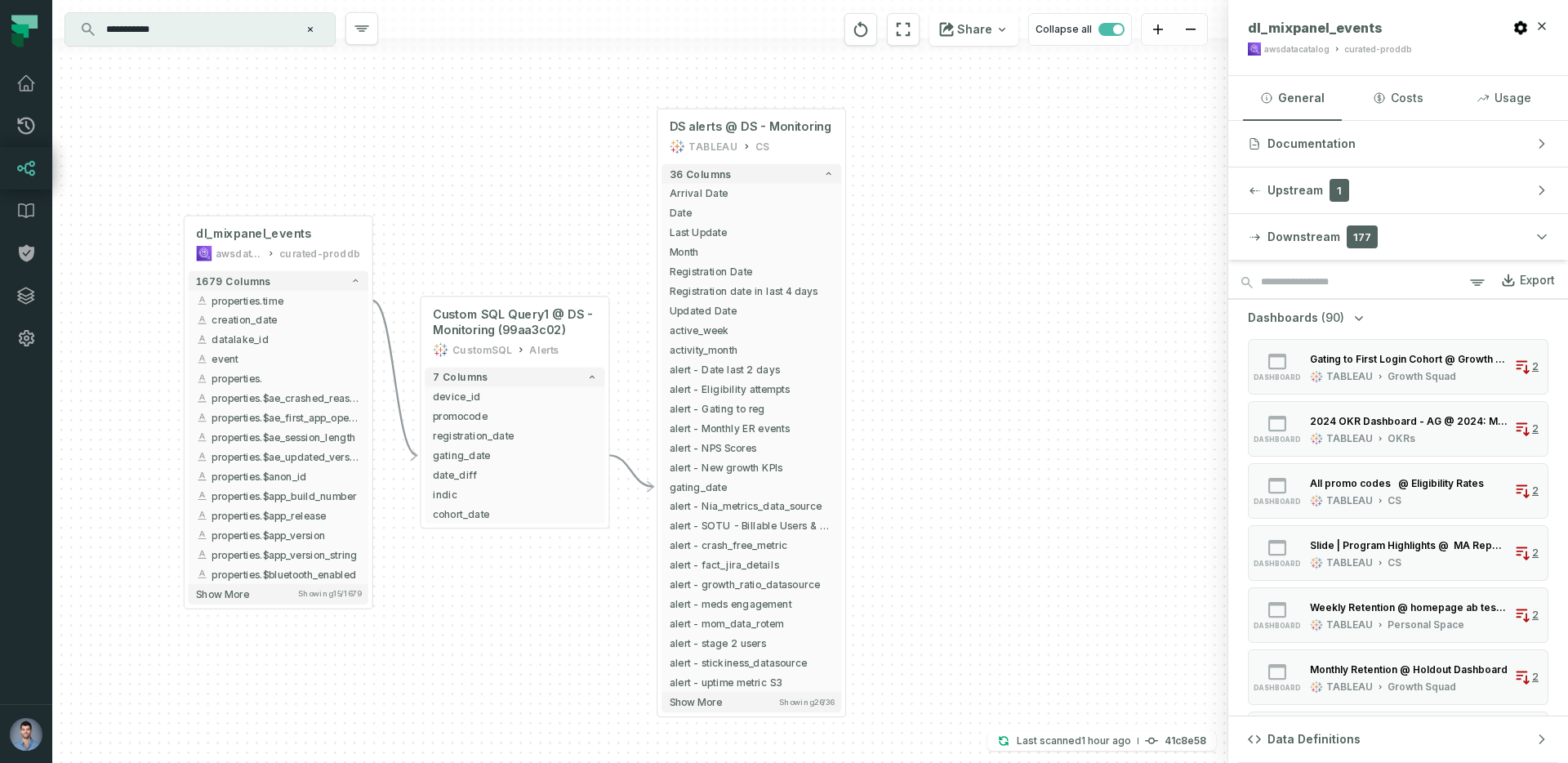
drag, startPoint x: 528, startPoint y: 187, endPoint x: 503, endPoint y: 230, distance: 49.7
click at [503, 230] on div "+ dl_mixpanel_events awsdatacatalog curated-proddb + 1679 columns + properties.…" at bounding box center [641, 381] width 1176 height 763
click at [653, 465] on button "+" at bounding box center [656, 468] width 18 height 18
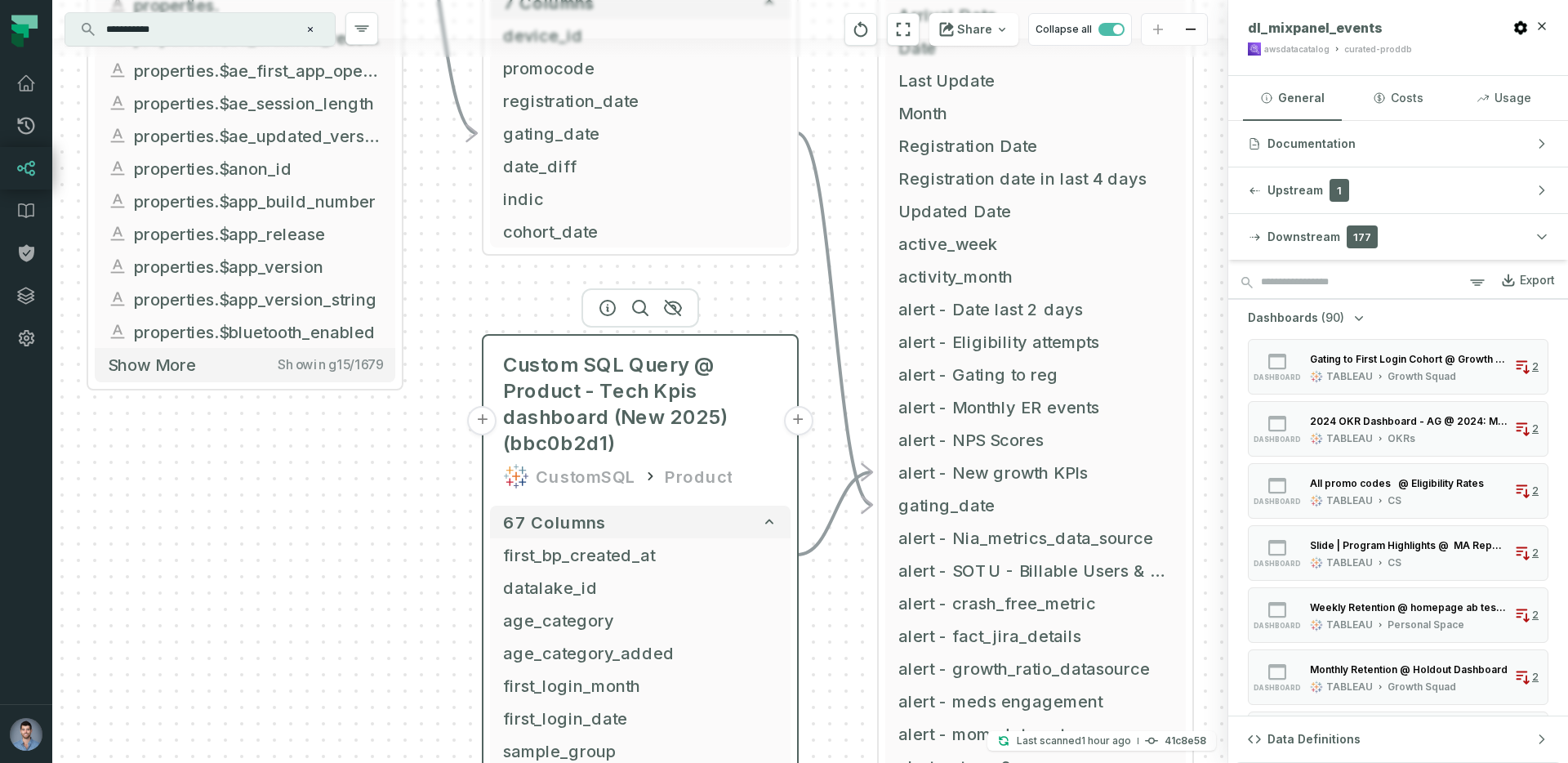
click at [485, 415] on button "+" at bounding box center [483, 421] width 30 height 30
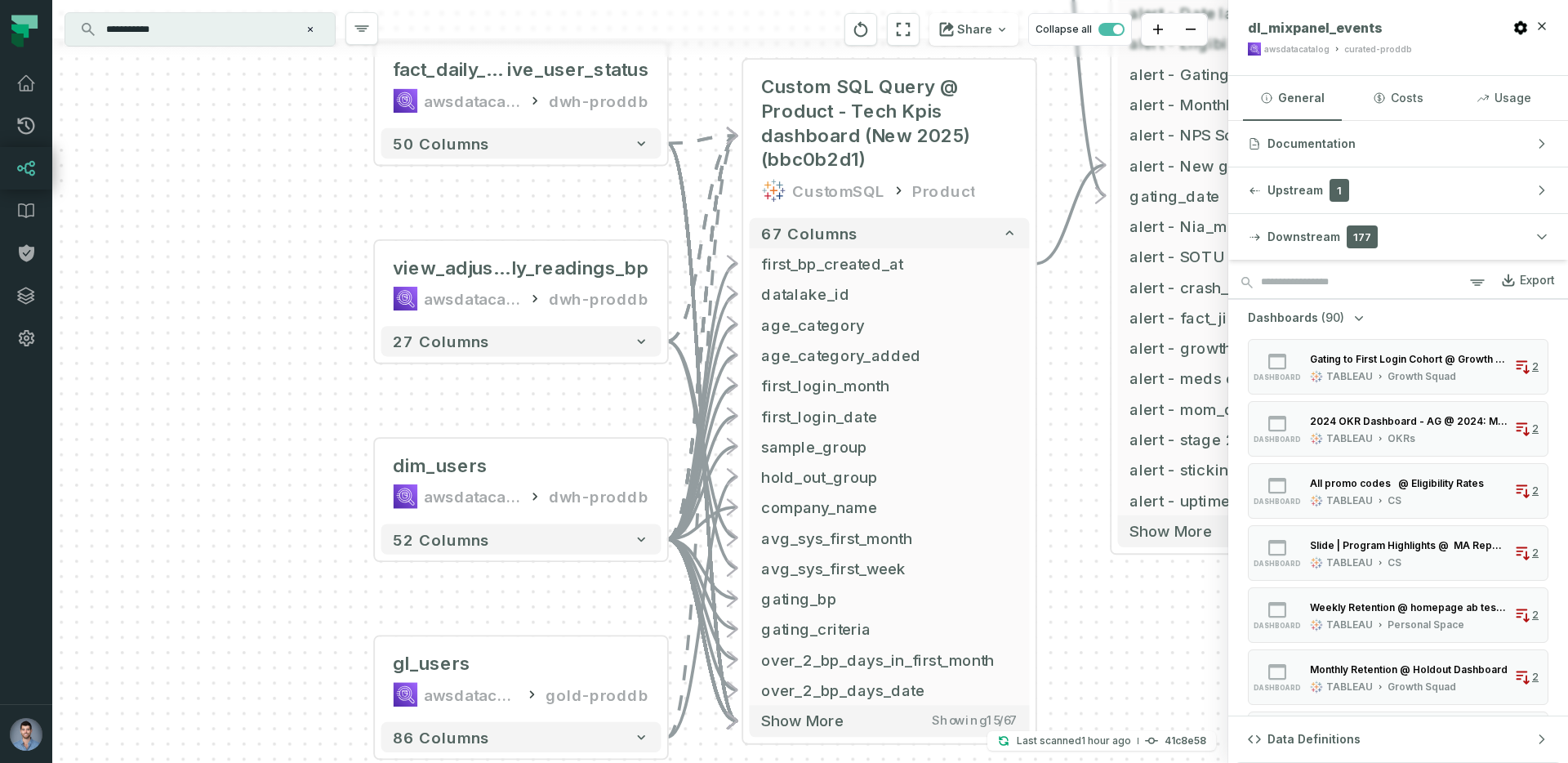
drag, startPoint x: 420, startPoint y: 399, endPoint x: 243, endPoint y: 323, distance: 192.6
click at [243, 323] on div "+ fact_daily_act ive_user_status awsdatacatalog dwh-proddb + 50 columns + view_…" at bounding box center [641, 381] width 1176 height 763
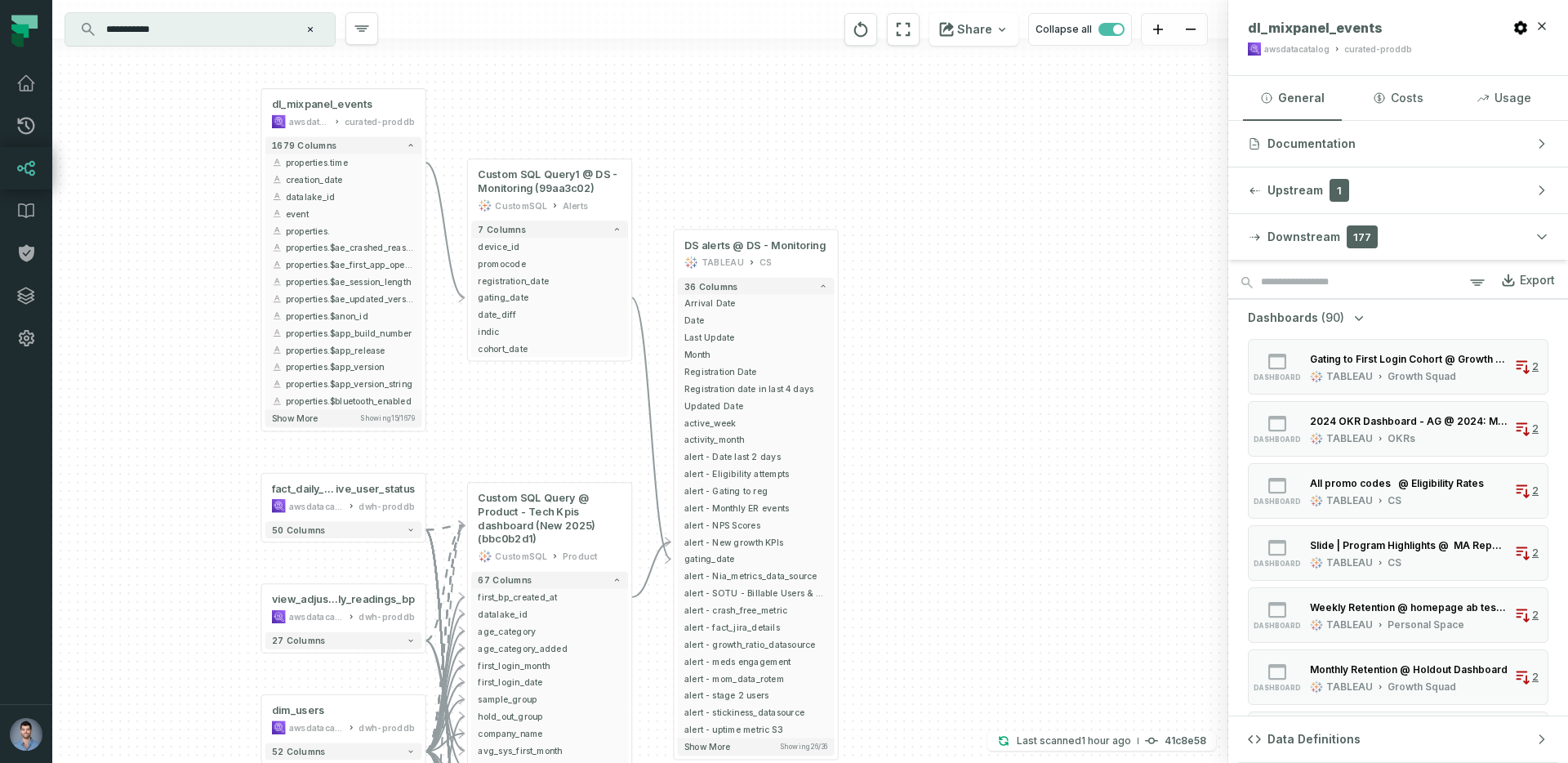
drag, startPoint x: 226, startPoint y: 299, endPoint x: 202, endPoint y: 623, distance: 324.9
click at [202, 623] on div "+ fact_daily_act ive_user_status awsdatacatalog dwh-proddb + 50 columns + view_…" at bounding box center [641, 381] width 1176 height 763
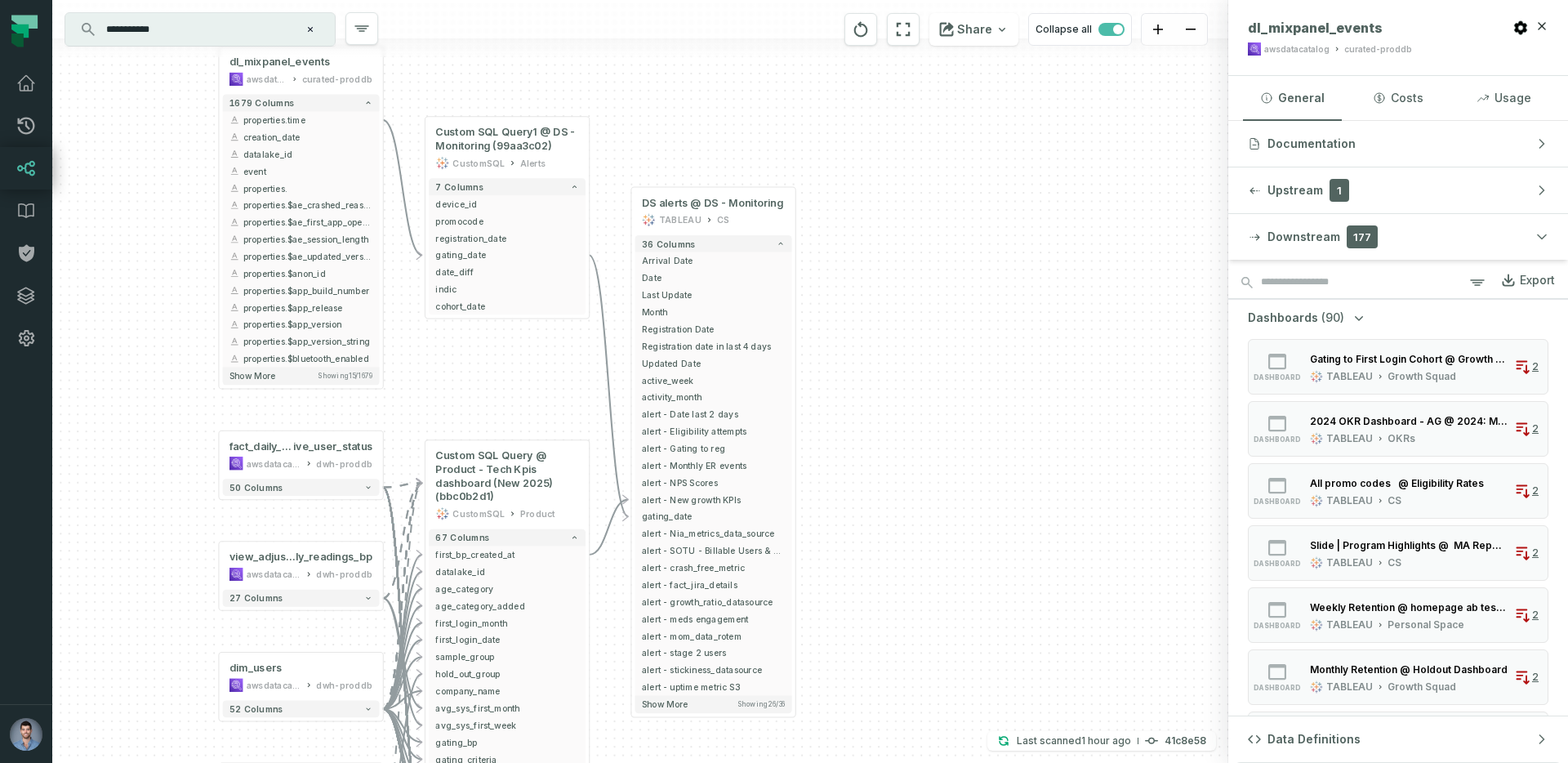
drag, startPoint x: 531, startPoint y: 454, endPoint x: 489, endPoint y: 407, distance: 63.0
click at [489, 407] on div "+ fact_daily_act ive_user_status awsdatacatalog dwh-proddb + 50 columns + view_…" at bounding box center [641, 381] width 1176 height 763
click at [699, 256] on span "Arrival Date" at bounding box center [712, 261] width 143 height 13
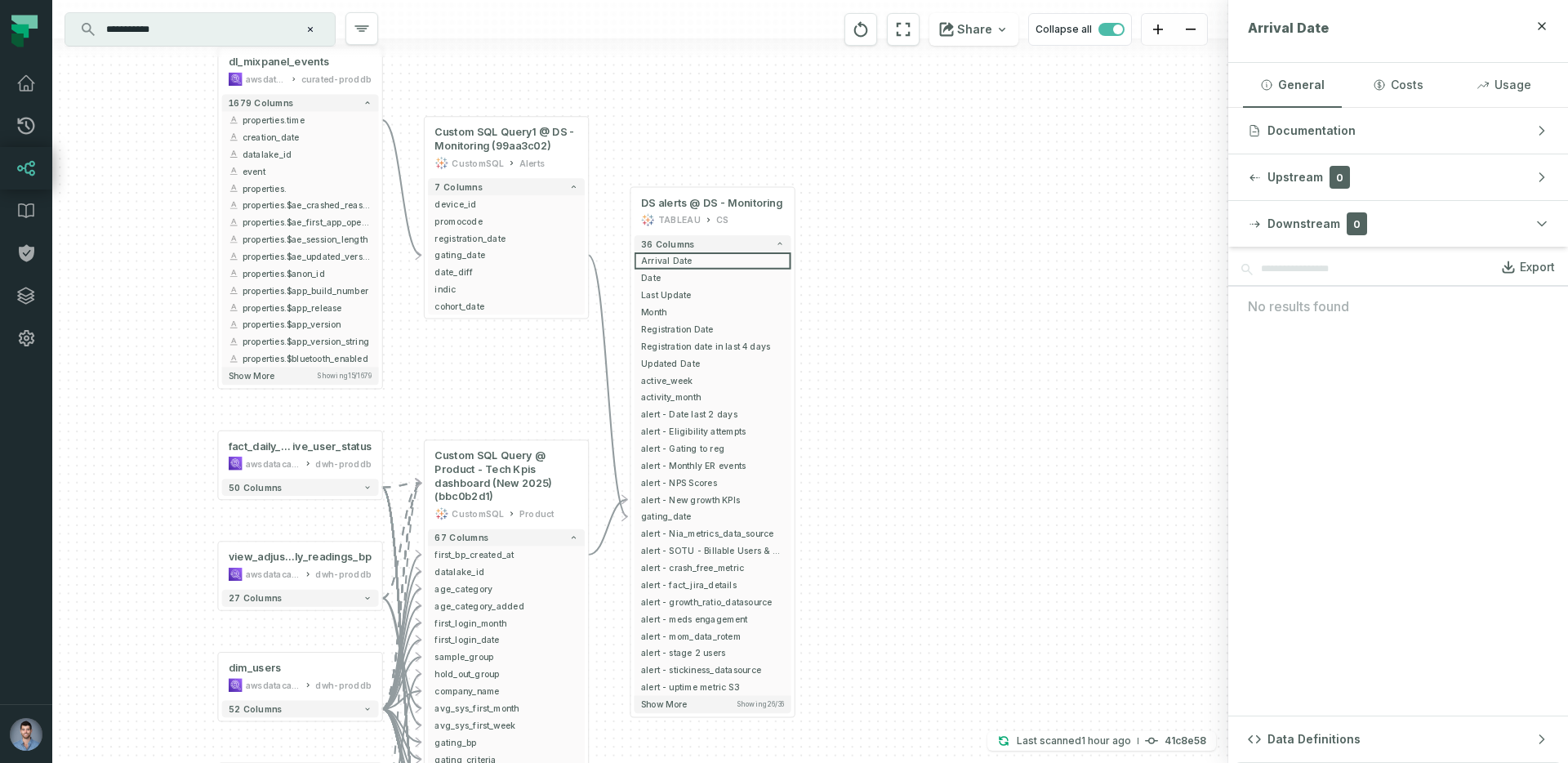
click at [615, 105] on div "+ fact_daily_act ive_user_status awsdatacatalog dwh-proddb + 50 columns + view_…" at bounding box center [641, 381] width 1176 height 763
click at [150, 155] on div "+ fact_daily_act ive_user_status awsdatacatalog dwh-proddb + 50 columns + view_…" at bounding box center [641, 381] width 1176 height 763
click at [484, 351] on div "+ fact_daily_act ive_user_status awsdatacatalog dwh-proddb + 50 columns + view_…" at bounding box center [641, 381] width 1176 height 763
click at [194, 26] on input "**********" at bounding box center [198, 30] width 204 height 26
